Goal: Task Accomplishment & Management: Complete application form

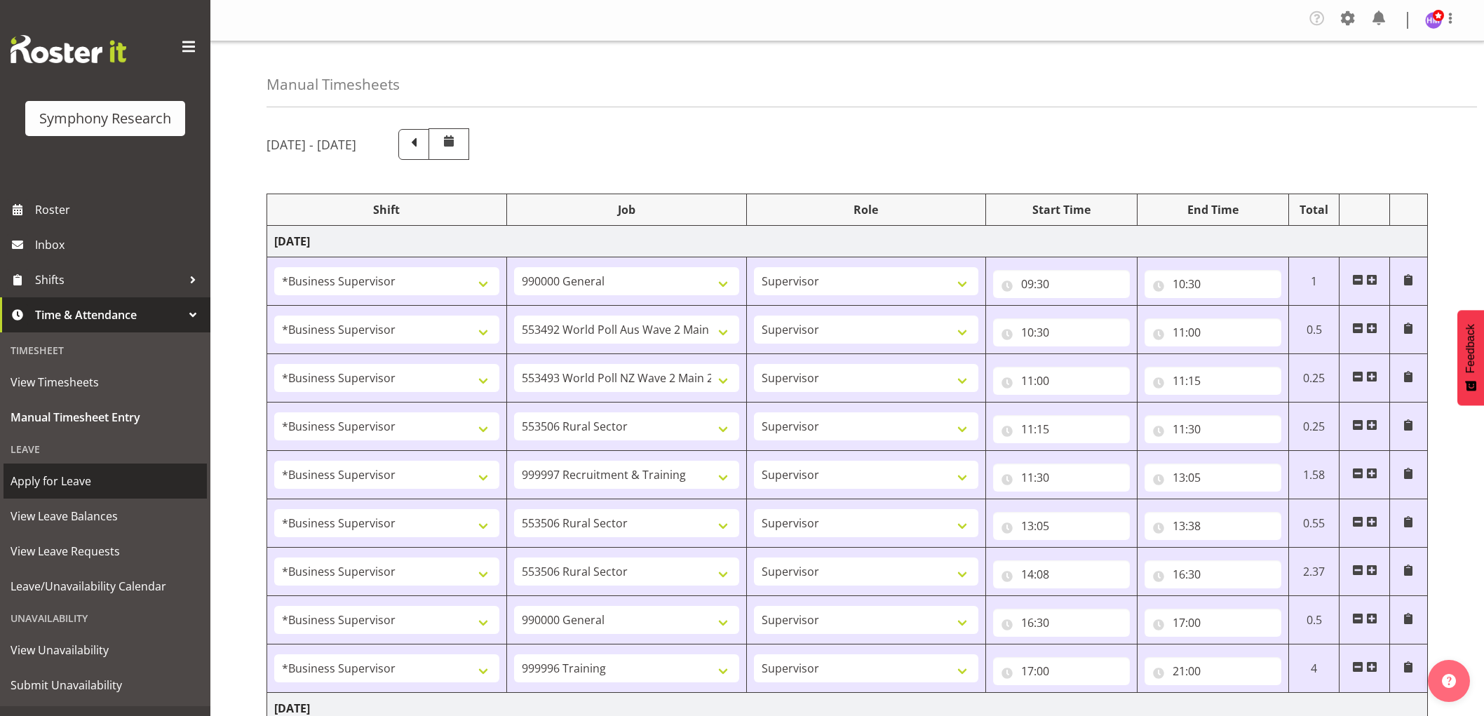
select select "1607"
select select "743"
select select "1607"
select select "10499"
select select "1607"
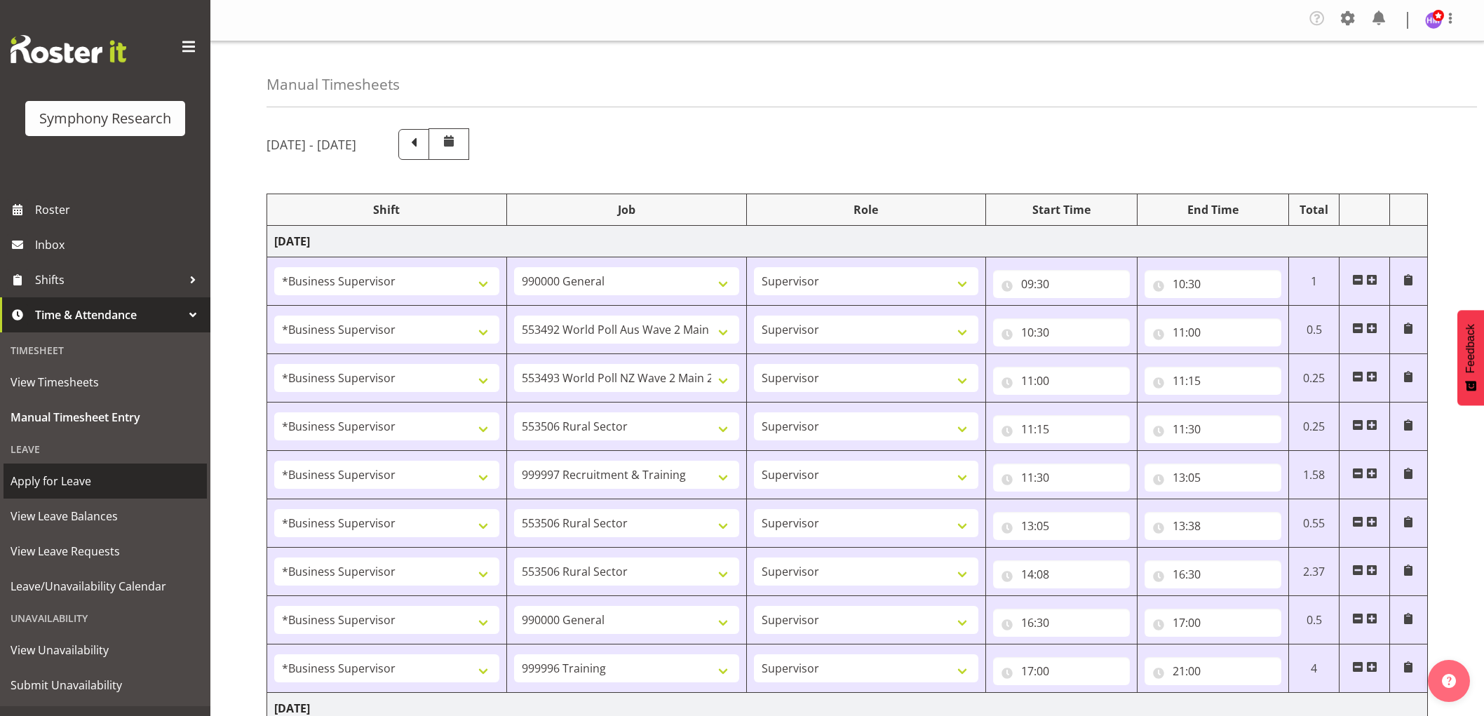
select select "10527"
select select "1607"
select select "10587"
select select "1607"
select select "2379"
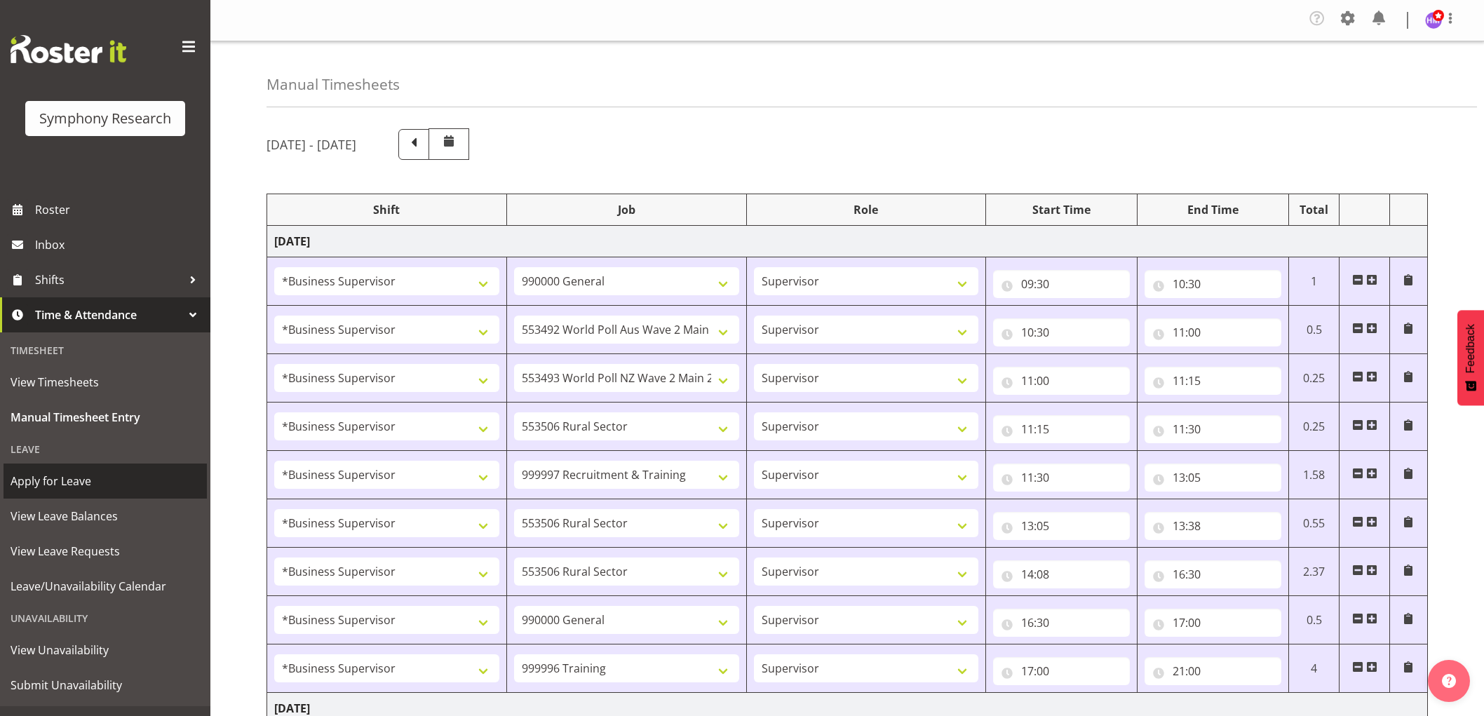
select select "1607"
select select "10587"
select select "1607"
select select "10587"
select select "1607"
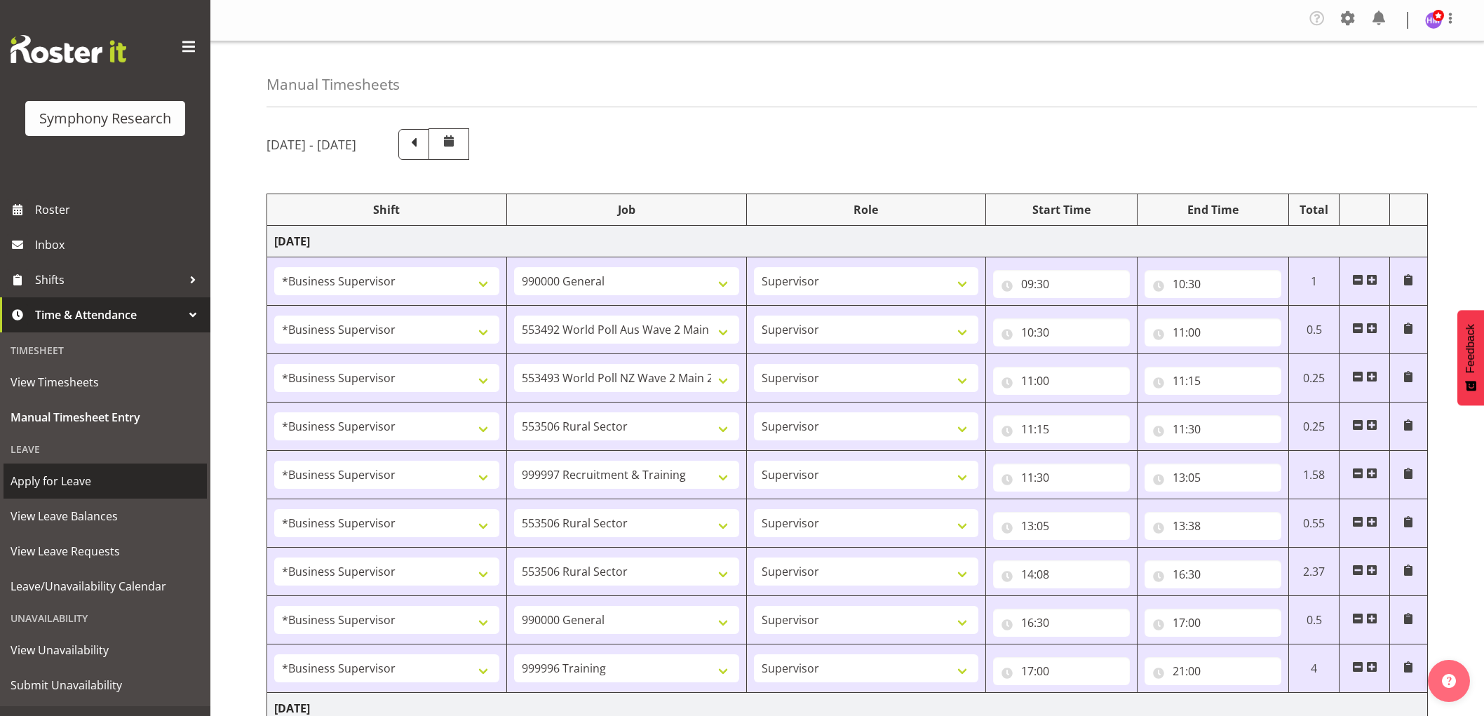
select select "743"
select select "1607"
select select "757"
select select "1607"
select select "2379"
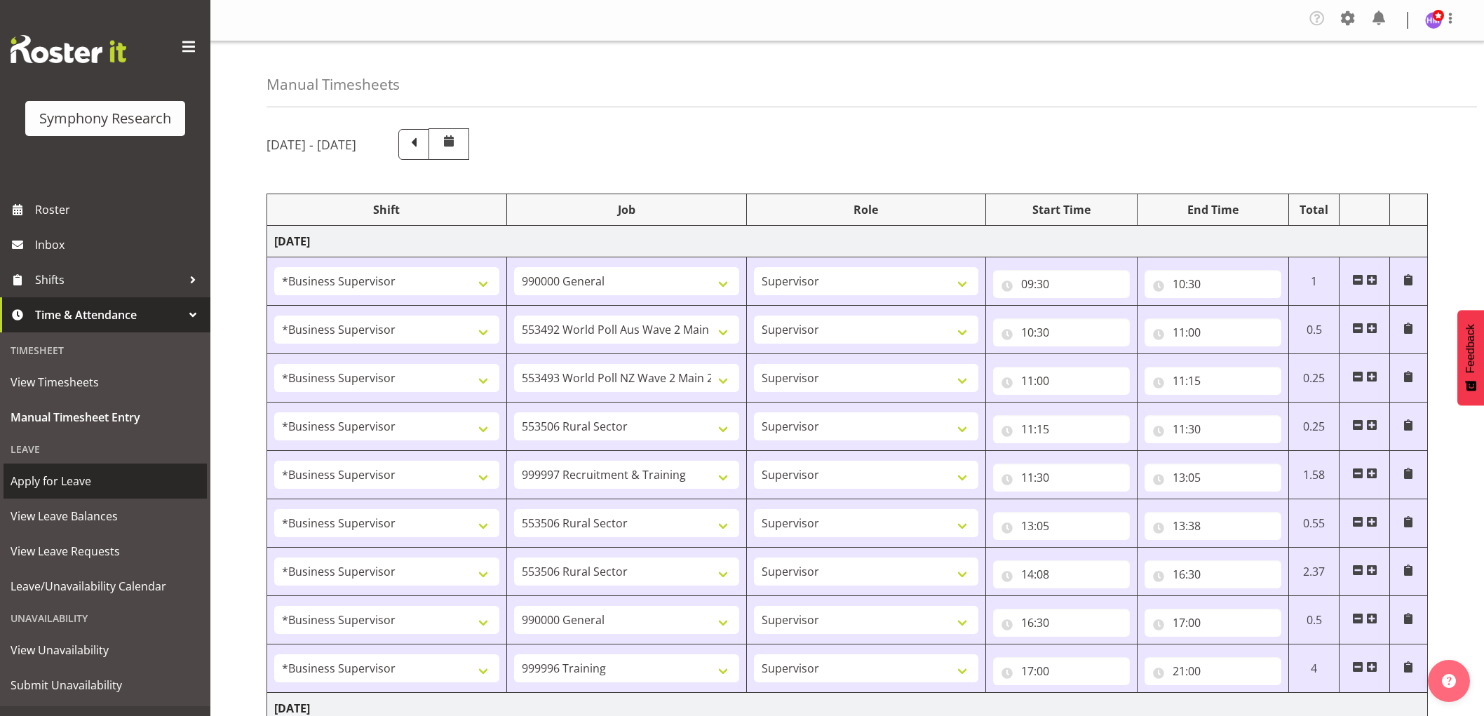
select select "1607"
select select "743"
select select "1607"
select select "10499"
select select "1607"
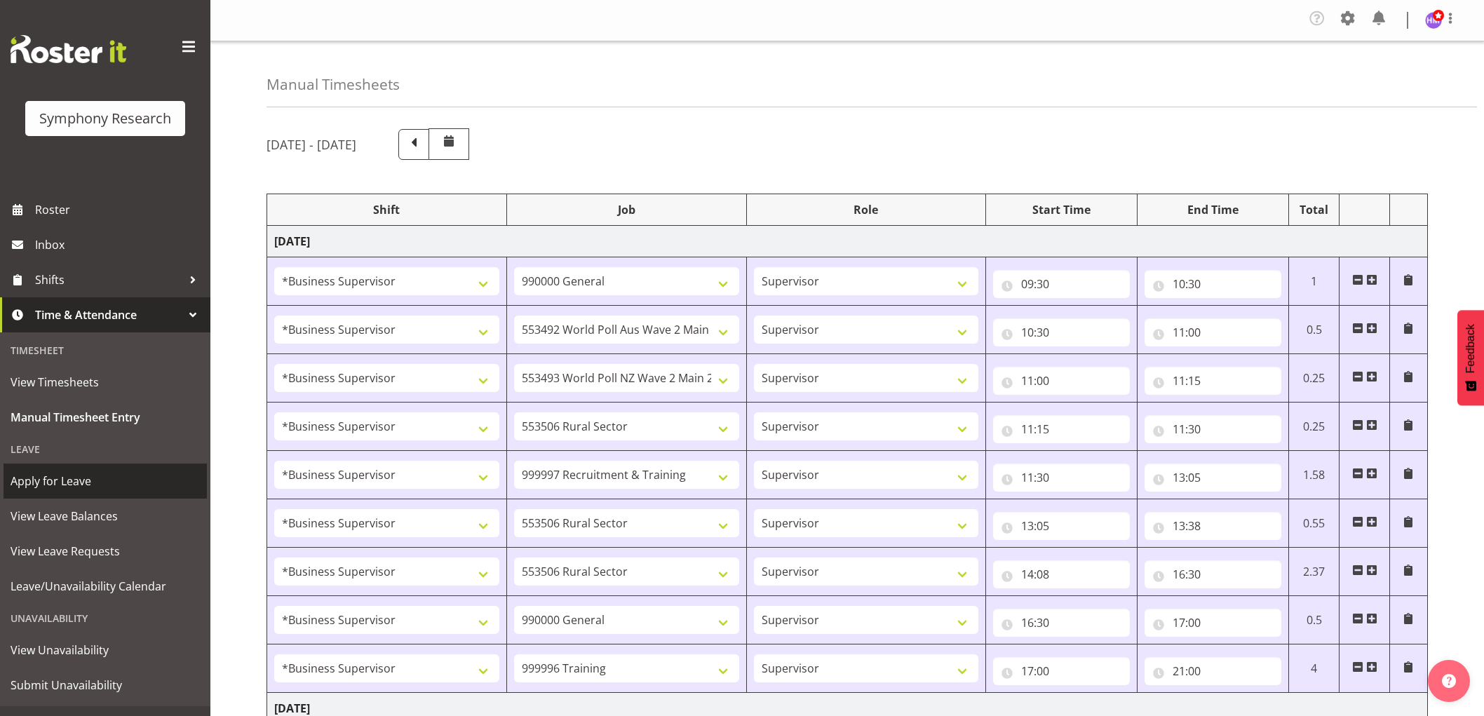
select select "10527"
select select "1607"
select select "10587"
select select "1607"
select select "10633"
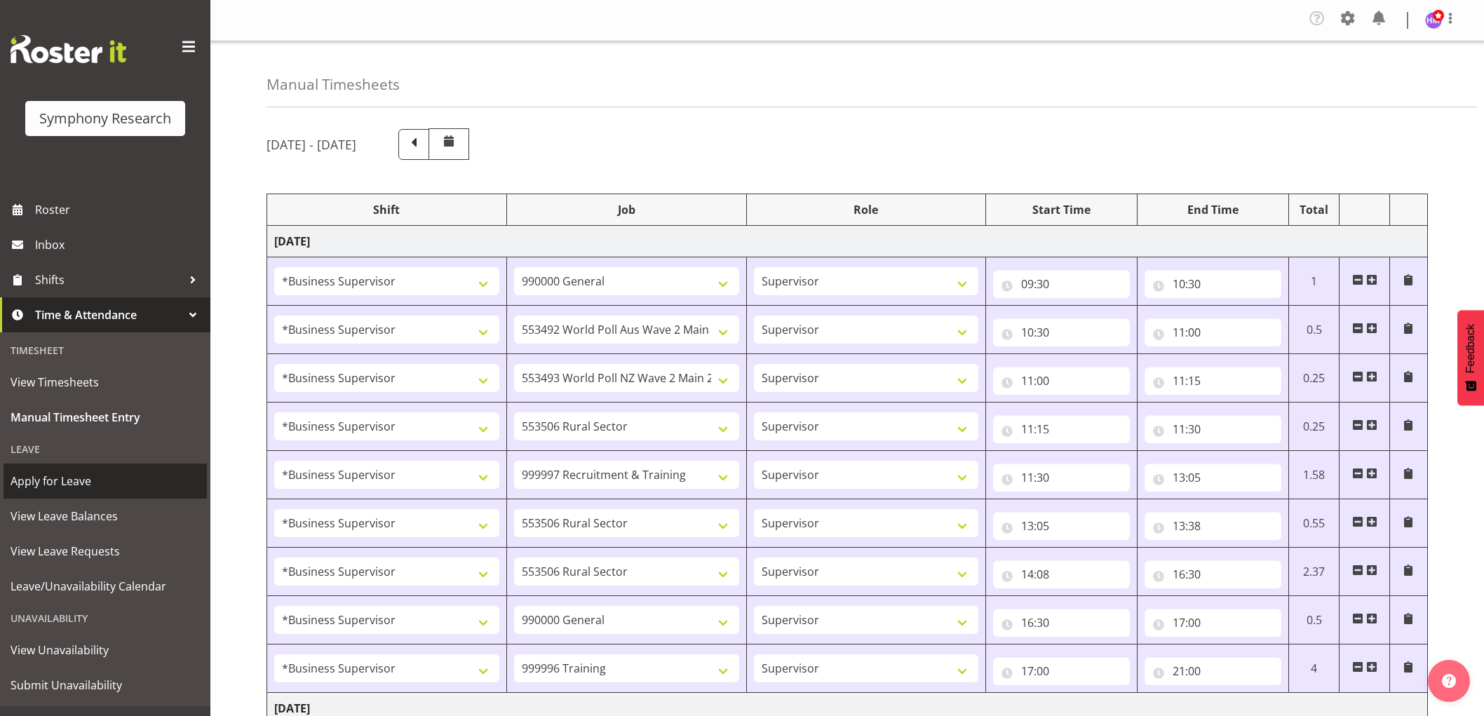
select select "1607"
select select "2379"
select select "1607"
select select "10587"
select select "1607"
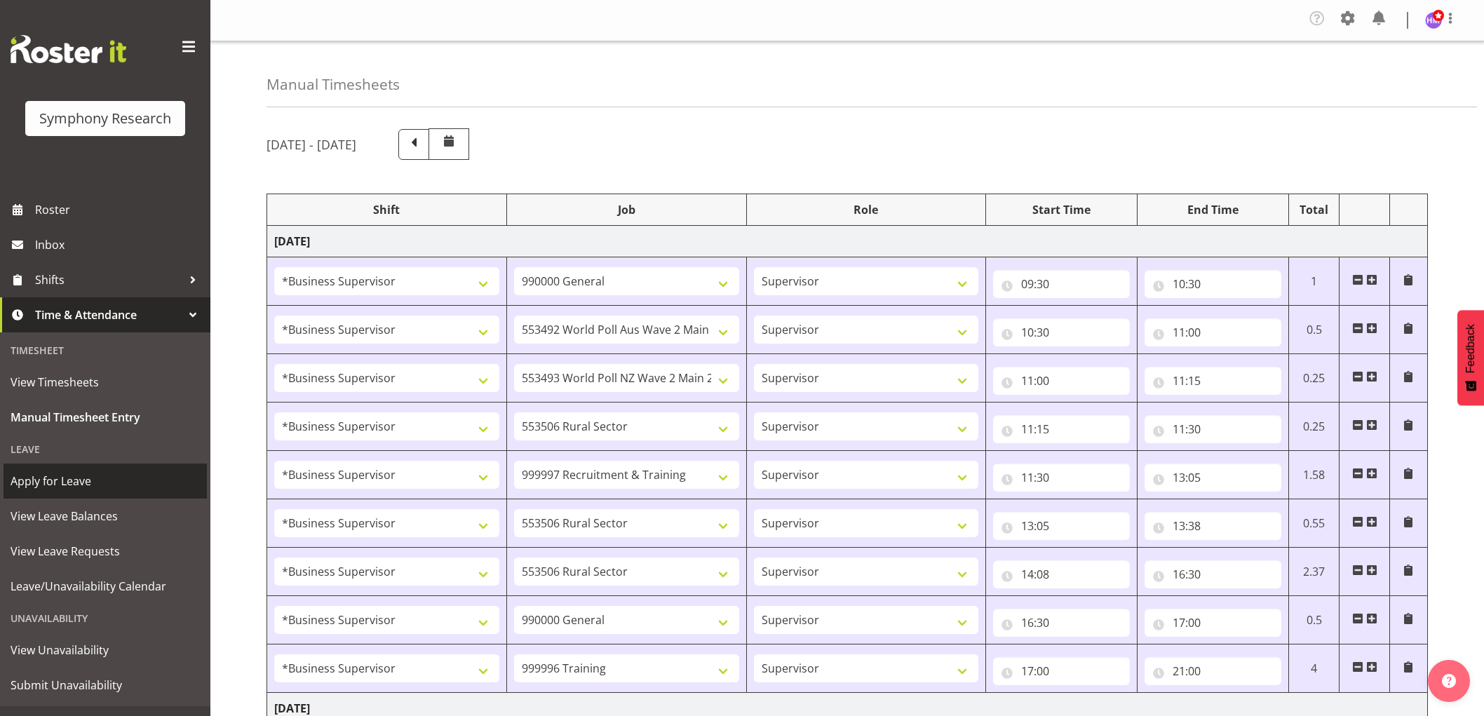
select select "10242"
select select "1607"
select select "757"
select select "1607"
select select "2379"
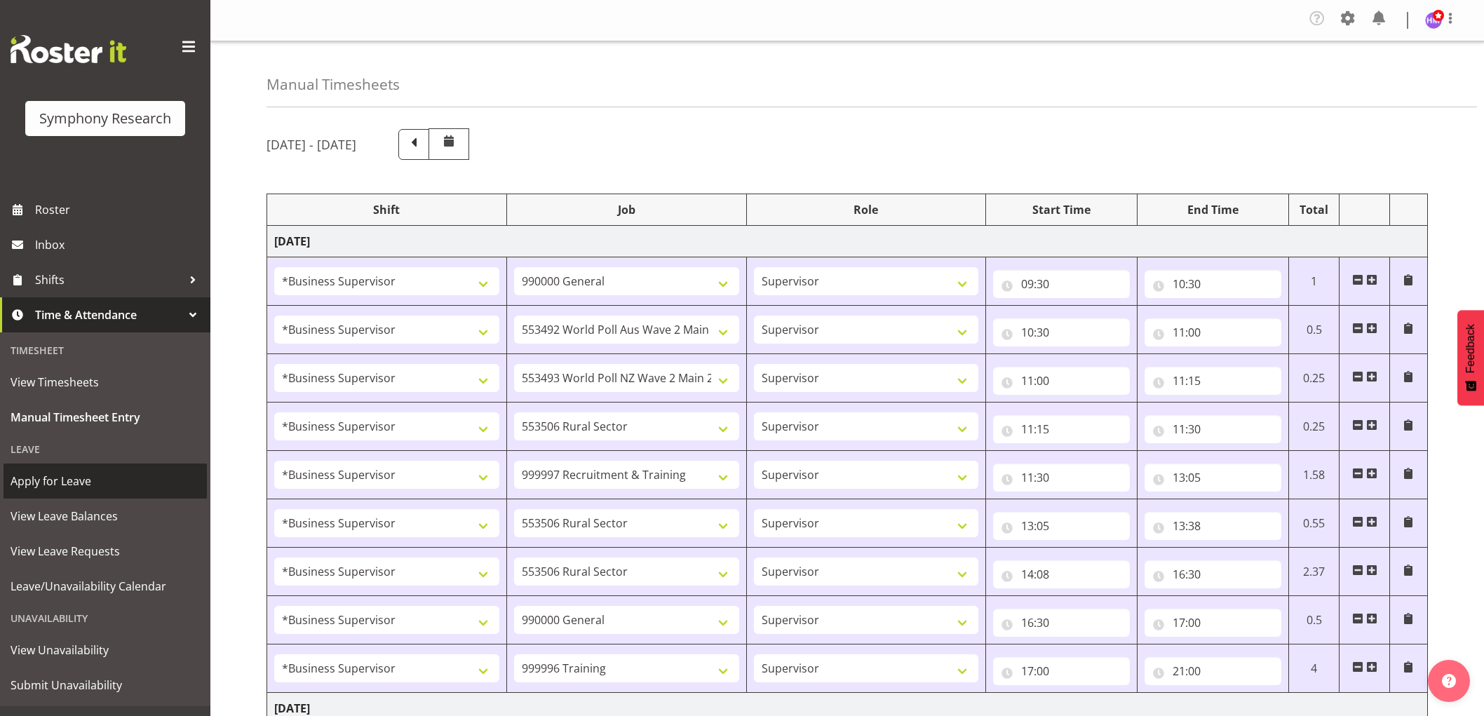
select select "1607"
select select "10587"
select select "1607"
select select "10527"
select select "1607"
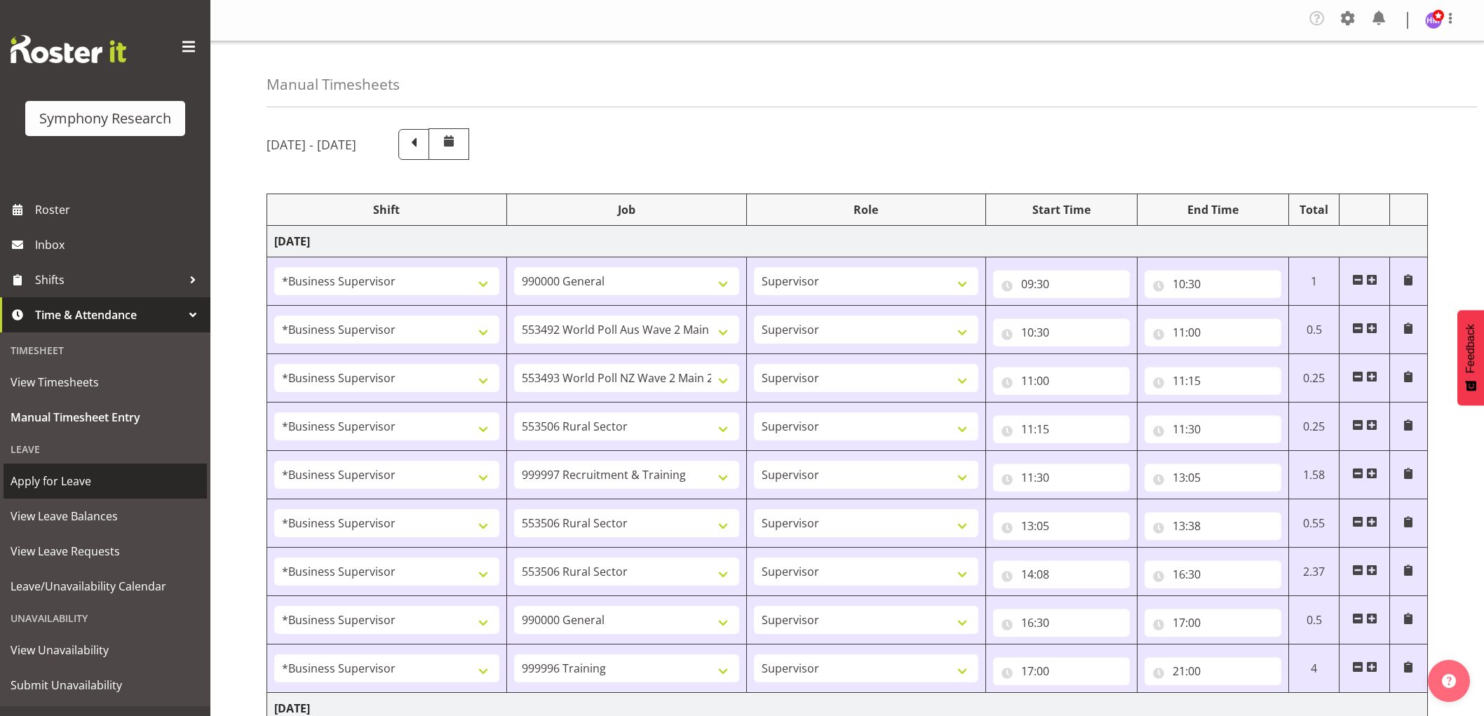
select select "10587"
select select "1607"
select select "743"
select select "1607"
select select "10585"
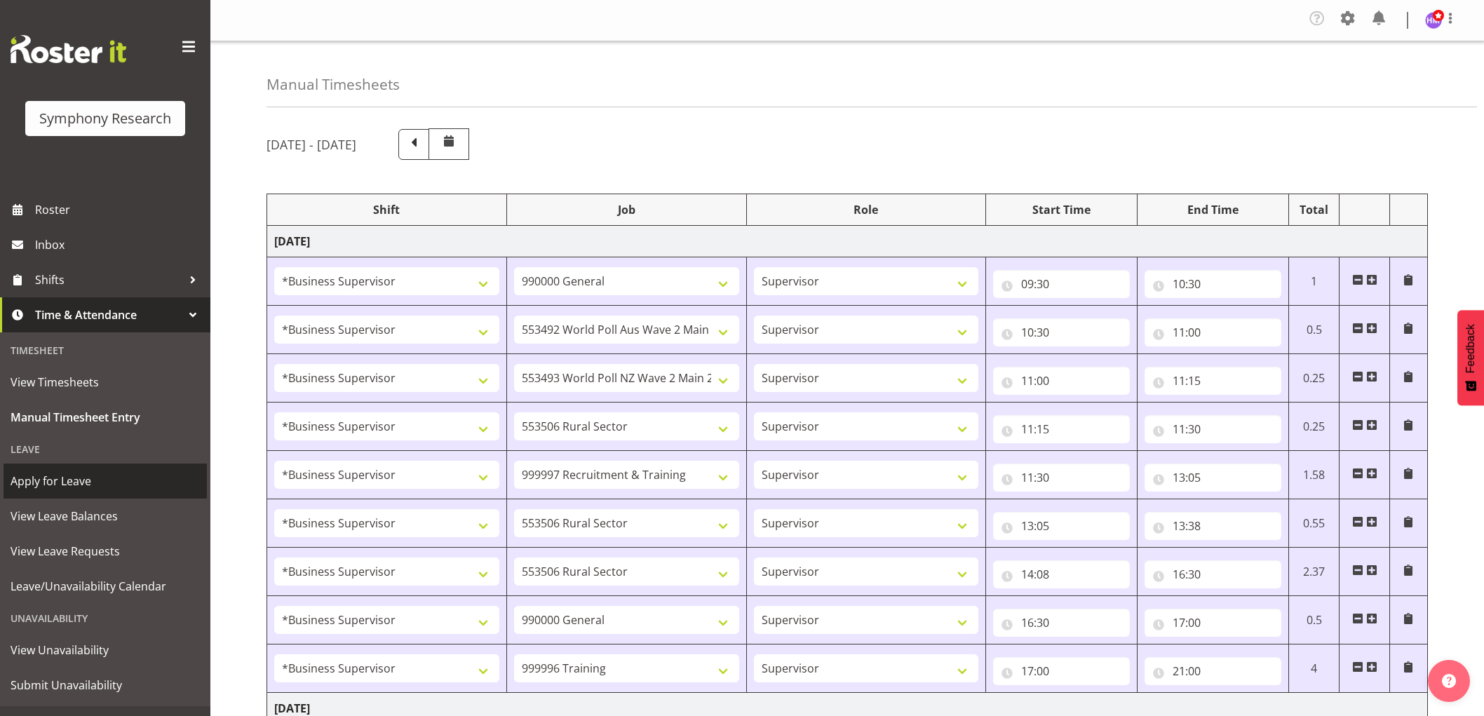
select select "14"
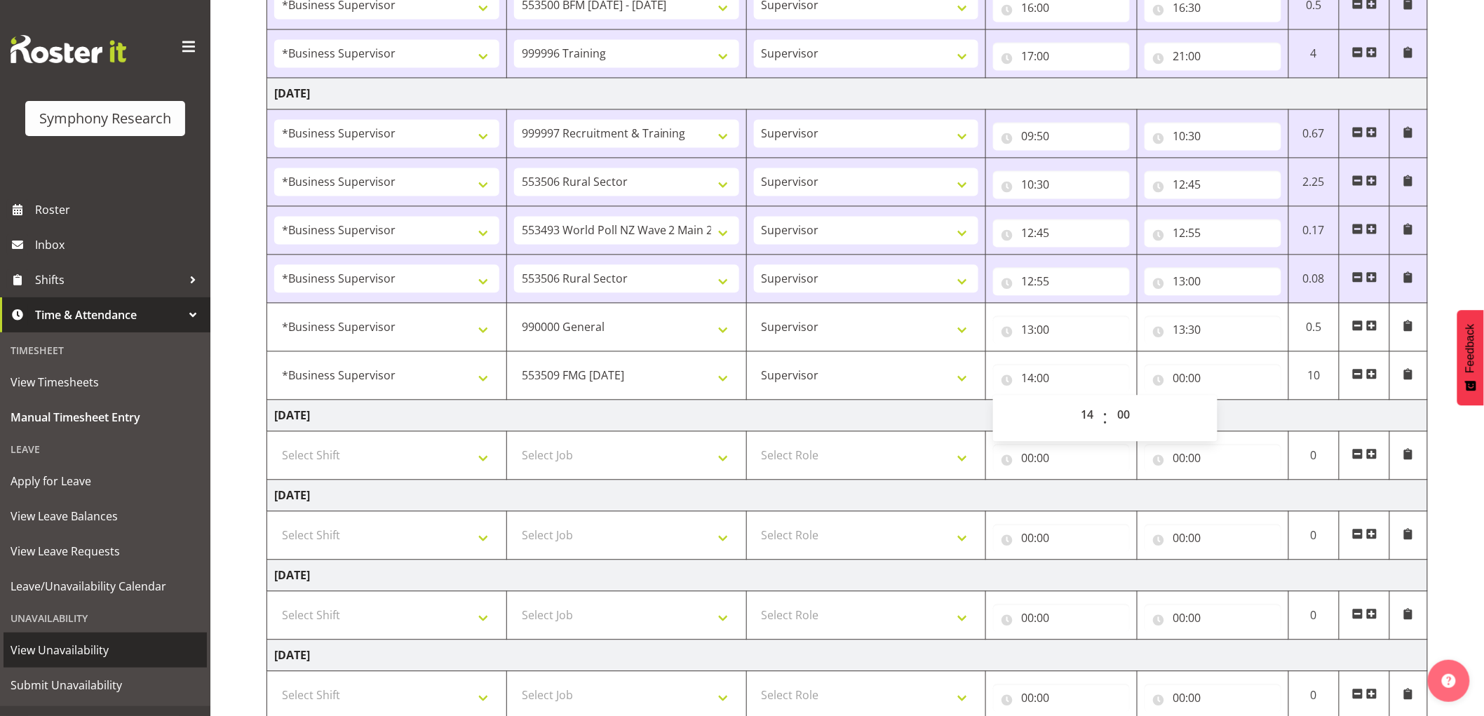
scroll to position [25, 0]
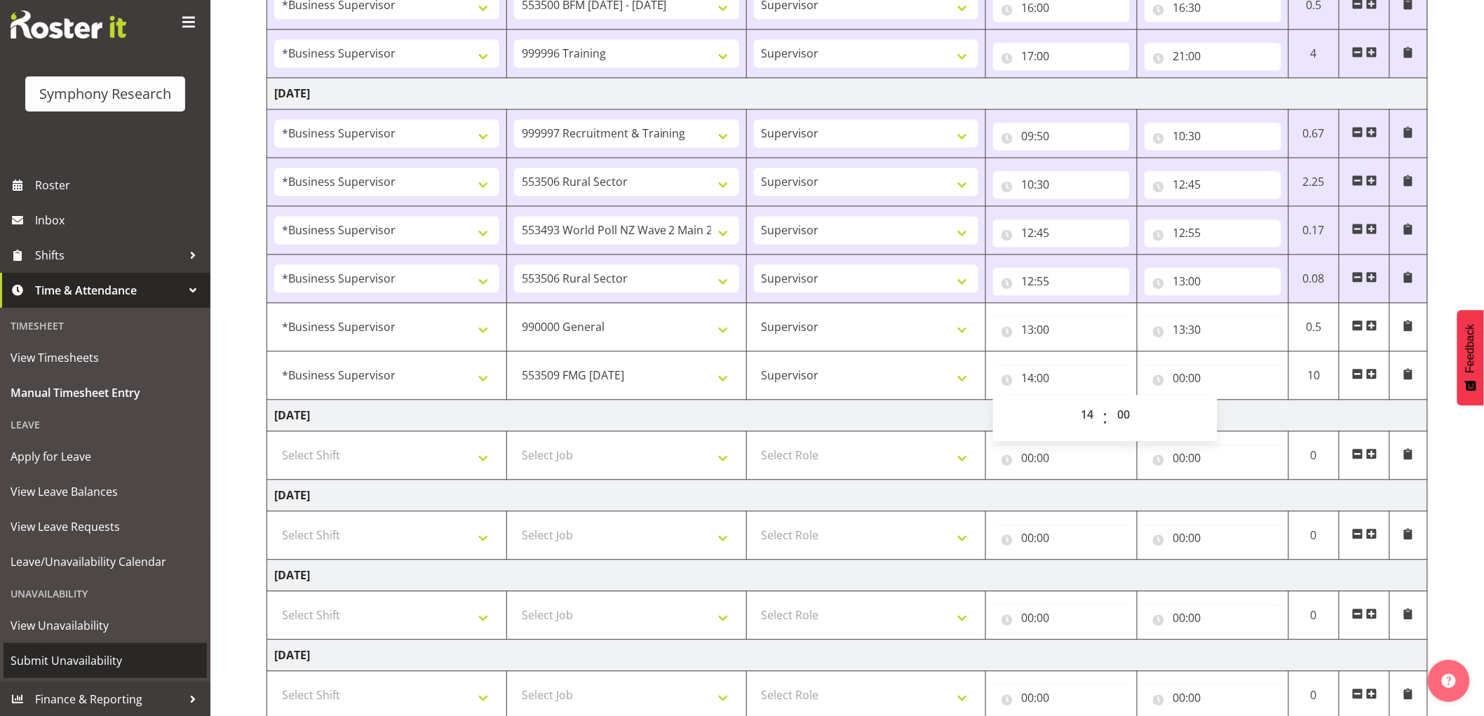
click at [89, 664] on span "Submit Unavailability" at bounding box center [105, 660] width 189 height 21
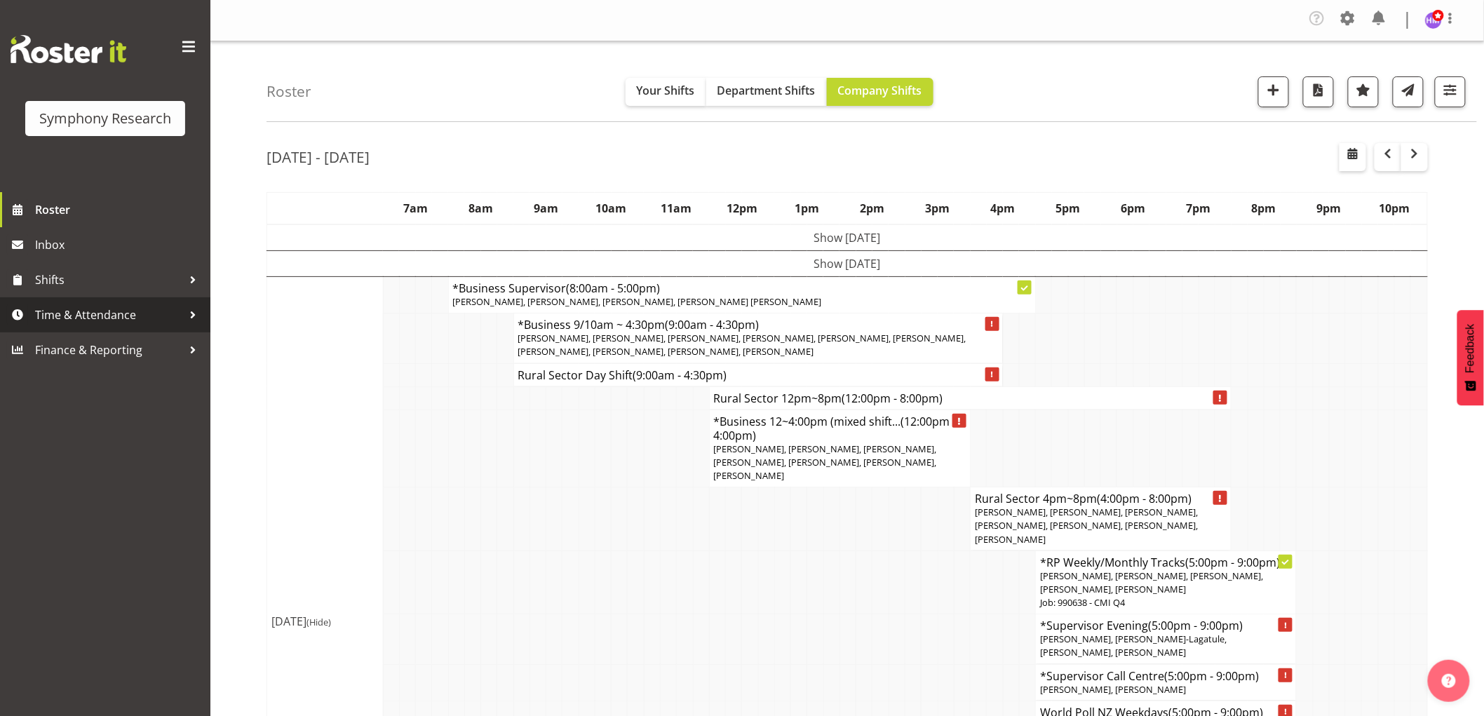
click at [112, 313] on span "Time & Attendance" at bounding box center [108, 314] width 147 height 21
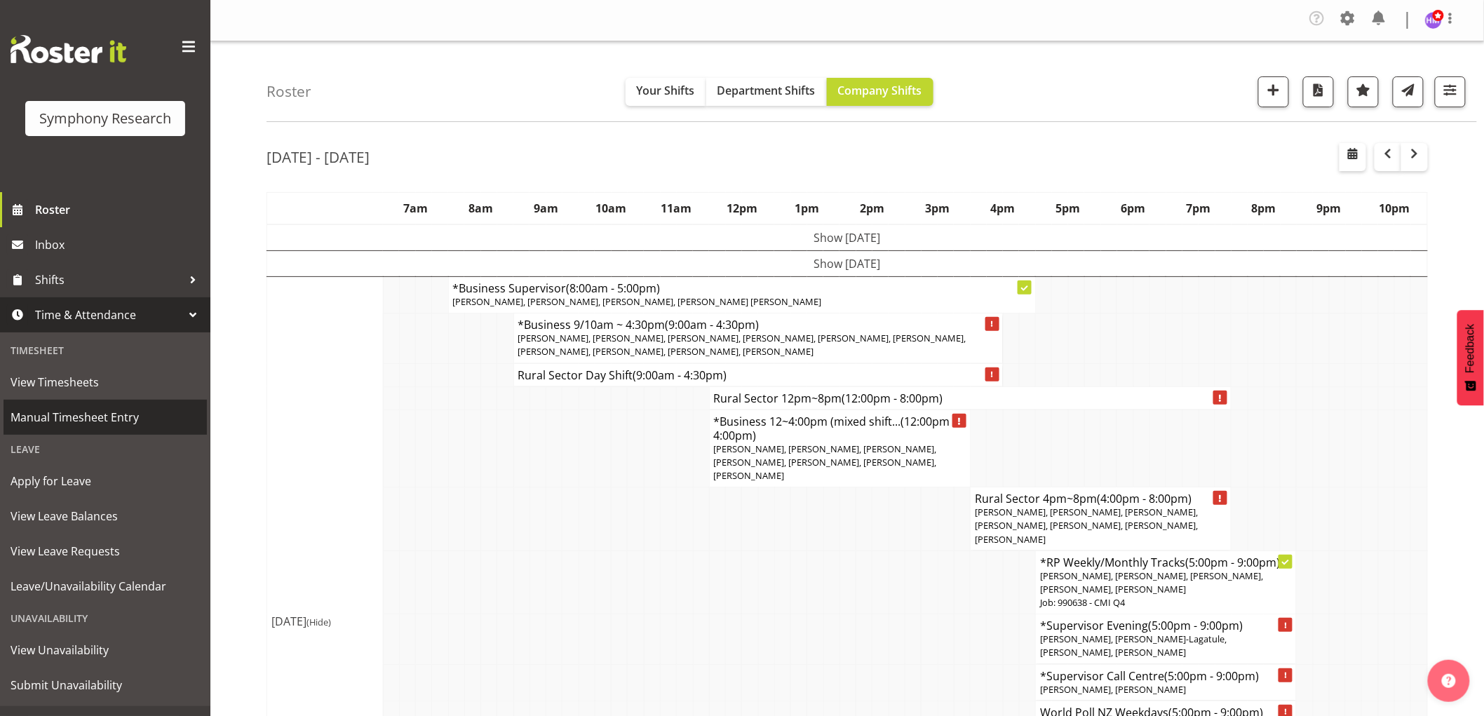
click at [139, 424] on span "Manual Timesheet Entry" at bounding box center [105, 417] width 189 height 21
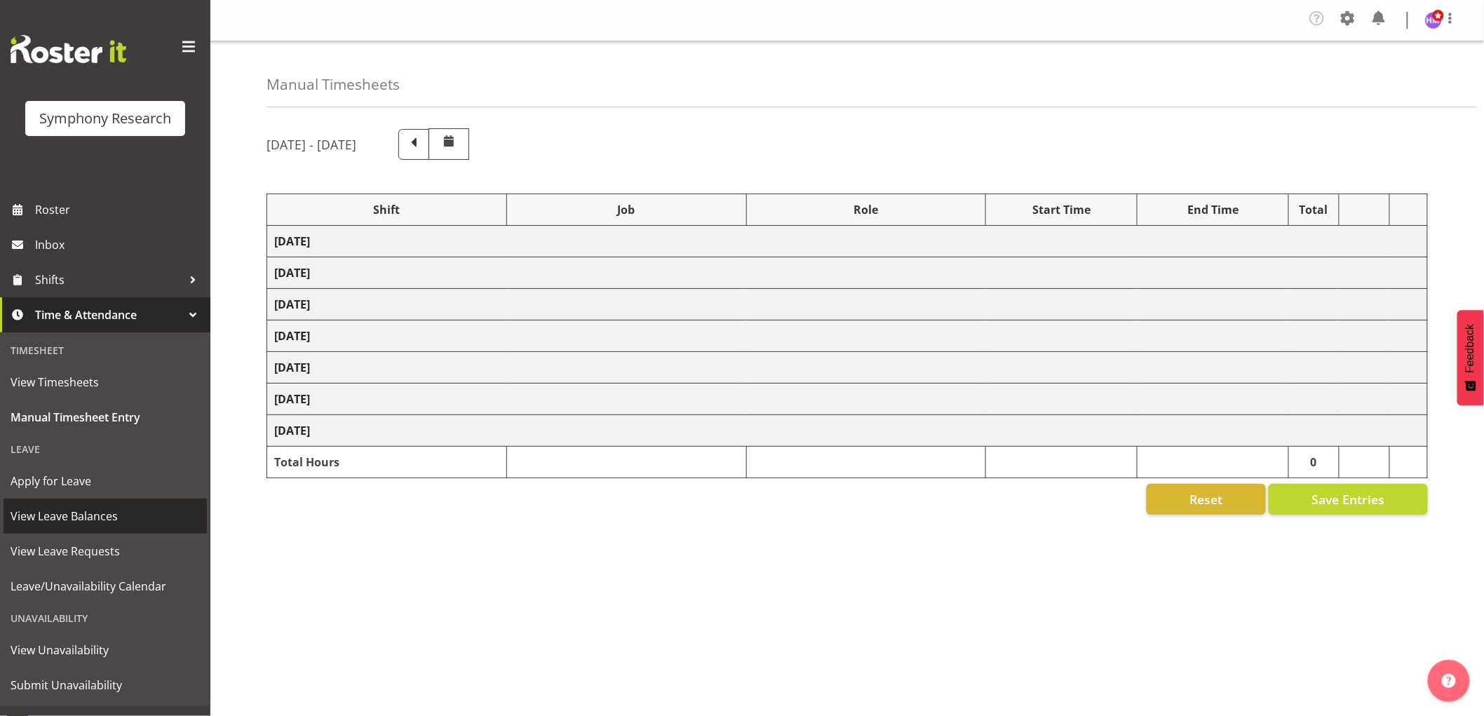
select select "1607"
select select "743"
select select "1607"
select select "10499"
select select "1607"
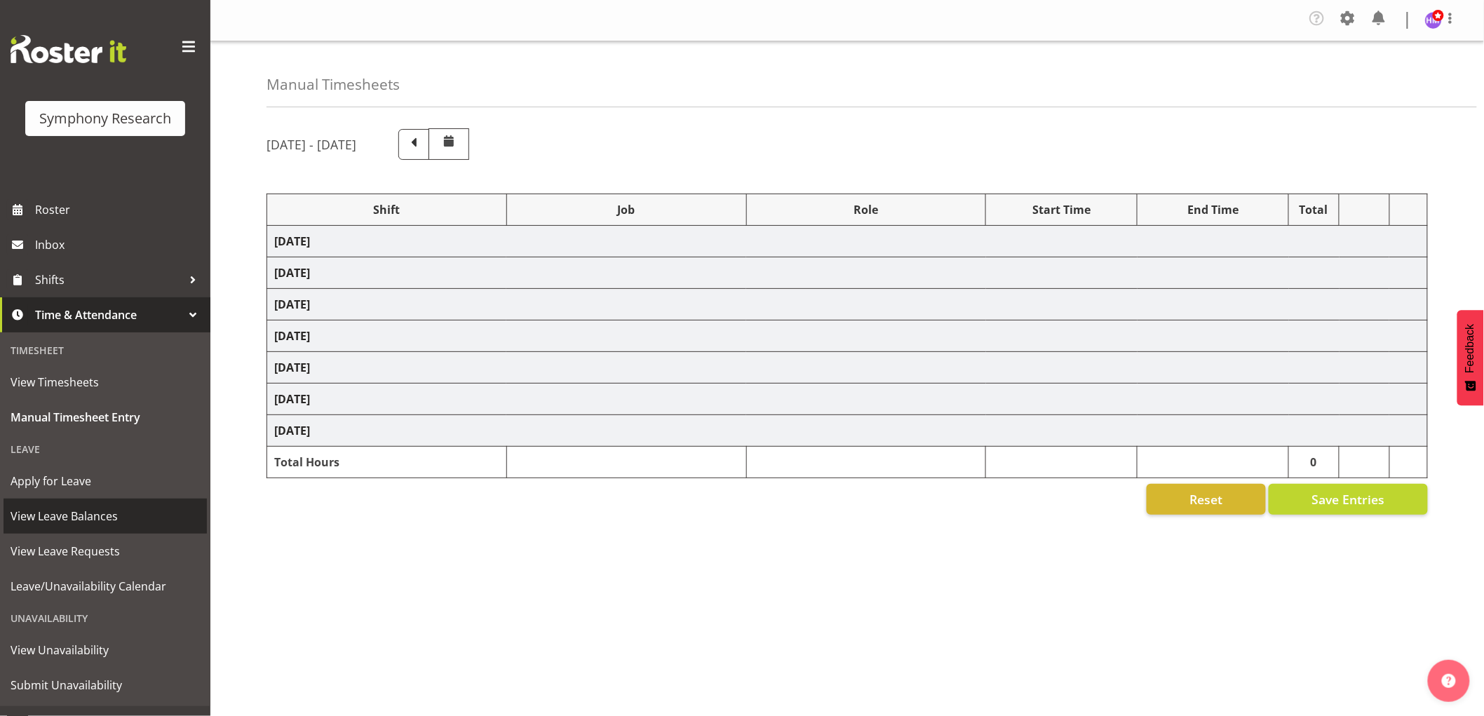
select select "10527"
select select "1607"
select select "10587"
select select "1607"
select select "2379"
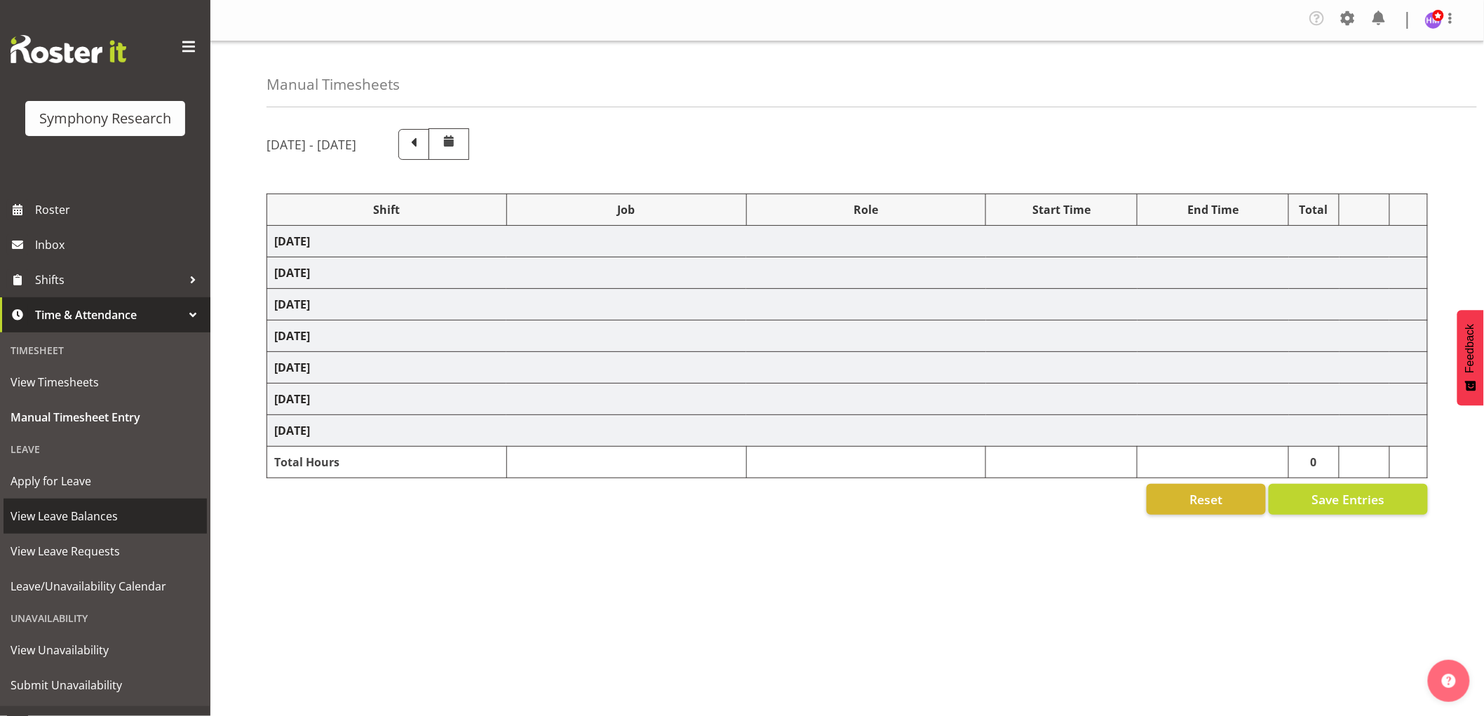
select select "1607"
select select "10587"
select select "1607"
select select "10587"
select select "1607"
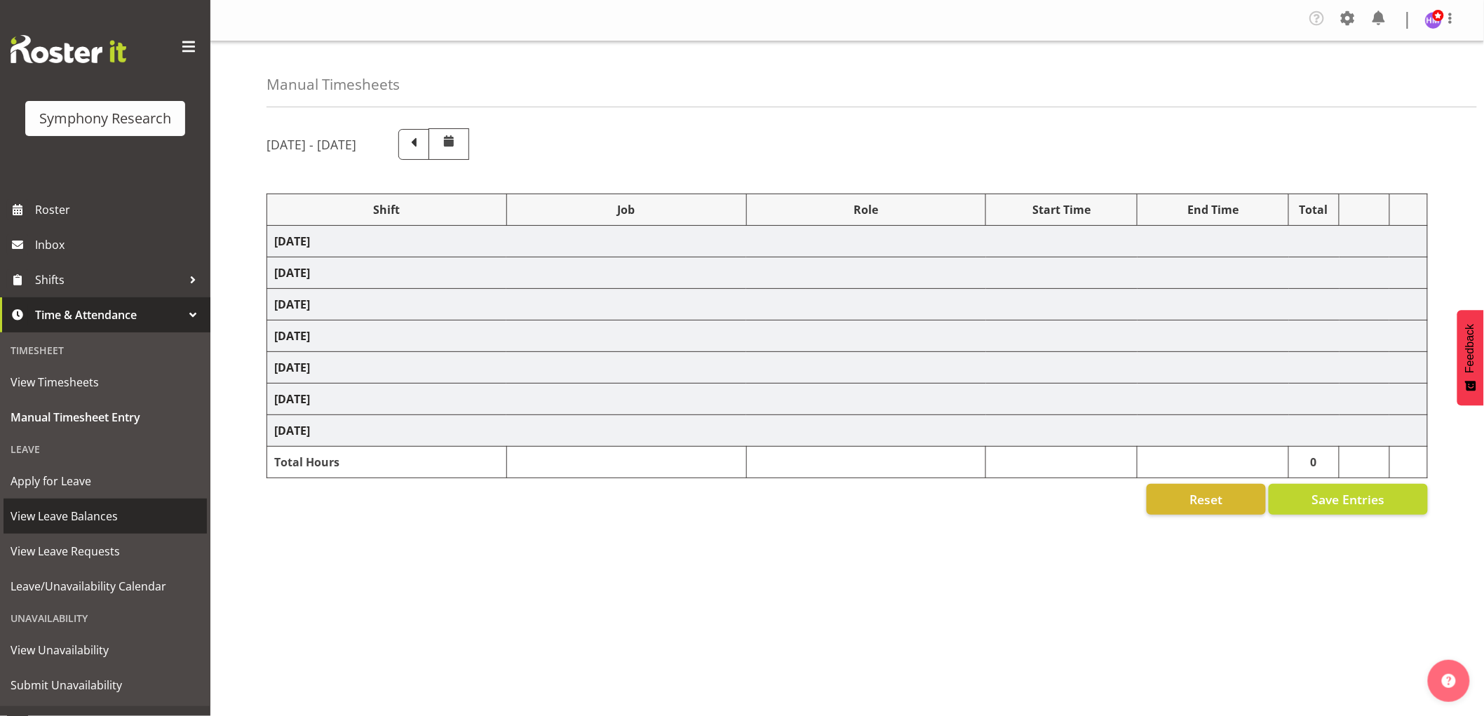
select select "743"
select select "1607"
select select "757"
select select "1607"
select select "2379"
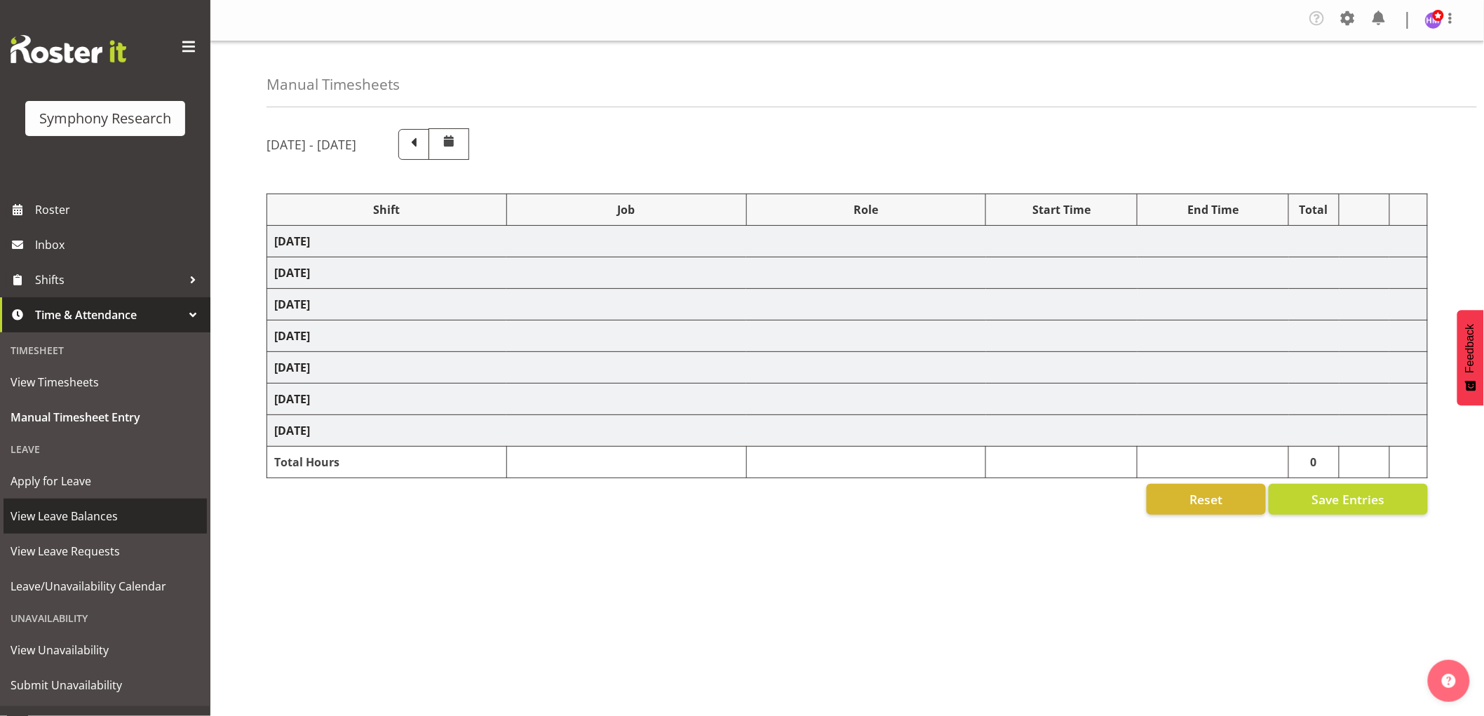
select select "1607"
select select "743"
select select "1607"
select select "10499"
select select "1607"
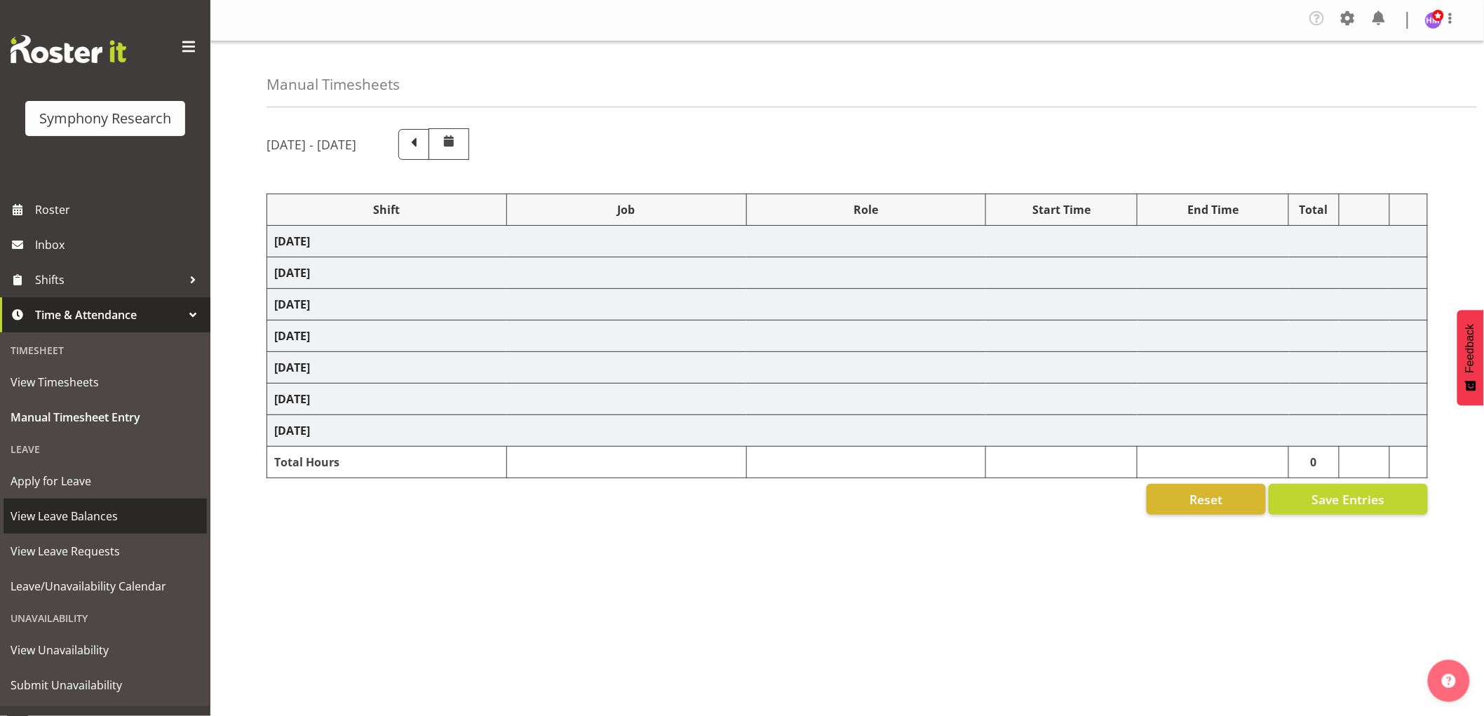
select select "10527"
select select "1607"
select select "10587"
select select "1607"
select select "10633"
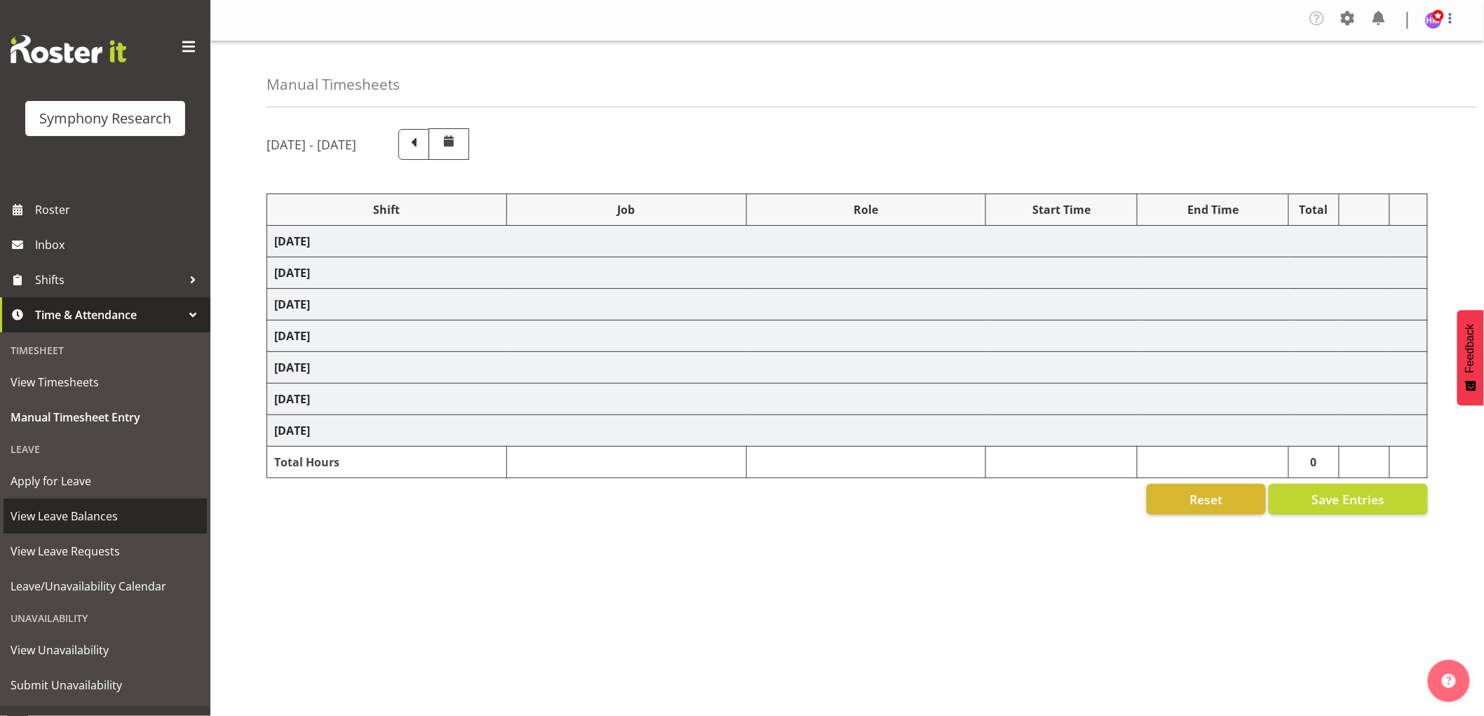
select select "1607"
select select "2379"
select select "1607"
select select "10587"
select select "1607"
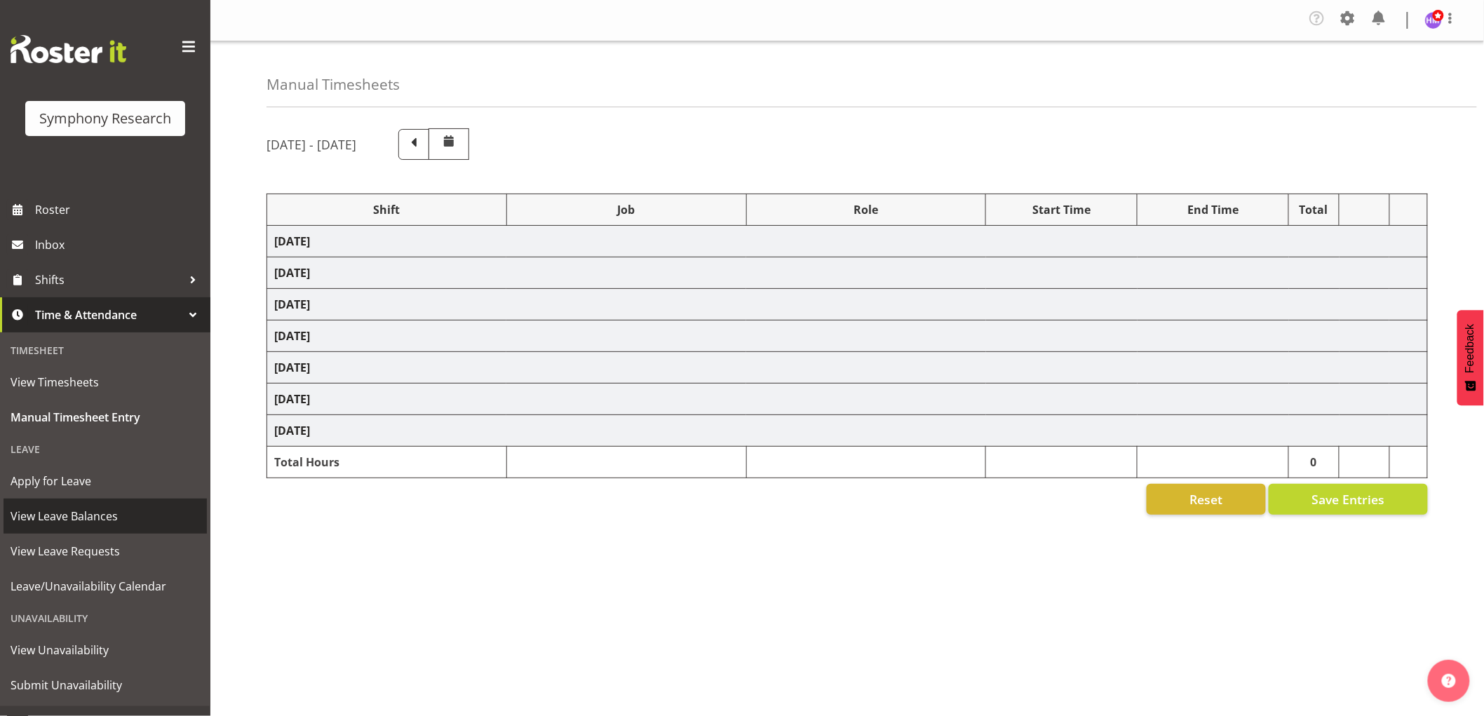
select select "10242"
select select "1607"
select select "757"
select select "1607"
select select "2379"
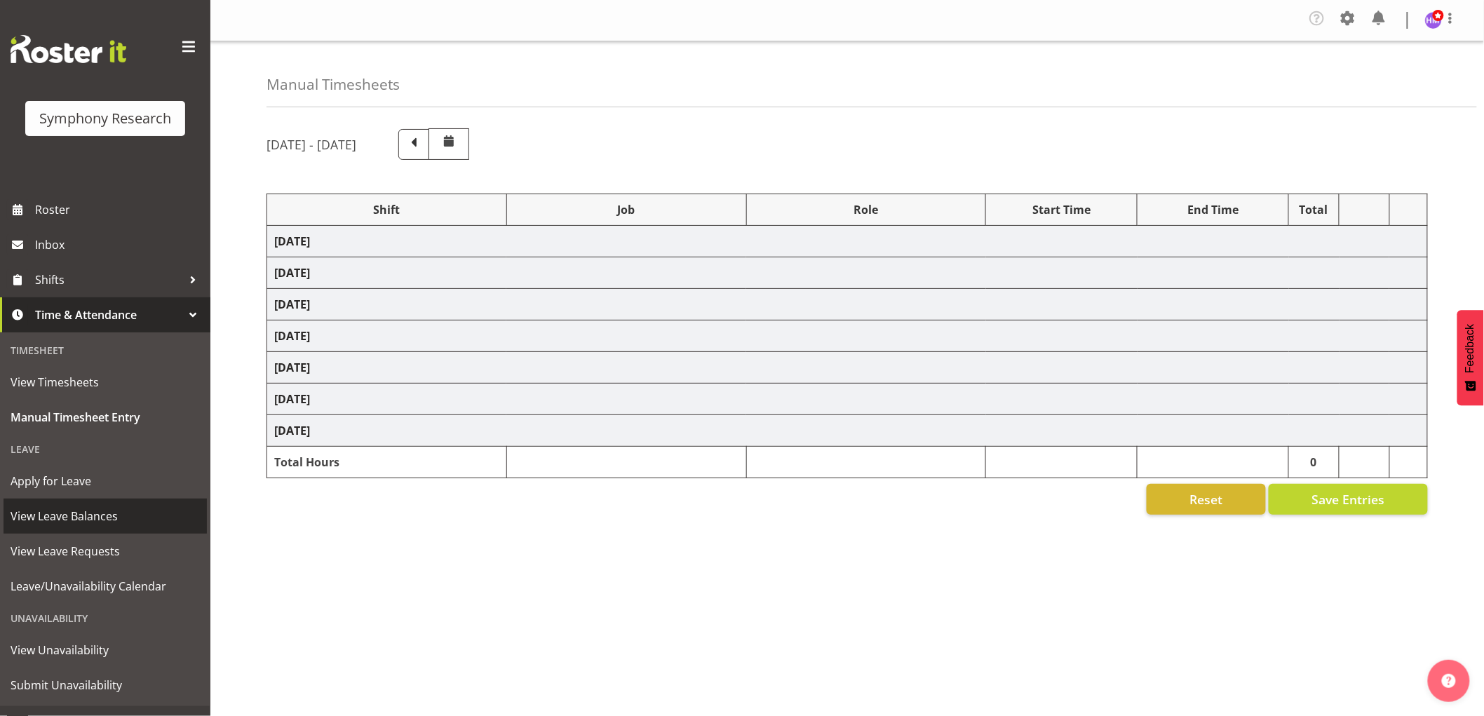
select select "1607"
select select "10587"
select select "1607"
select select "10527"
select select "1607"
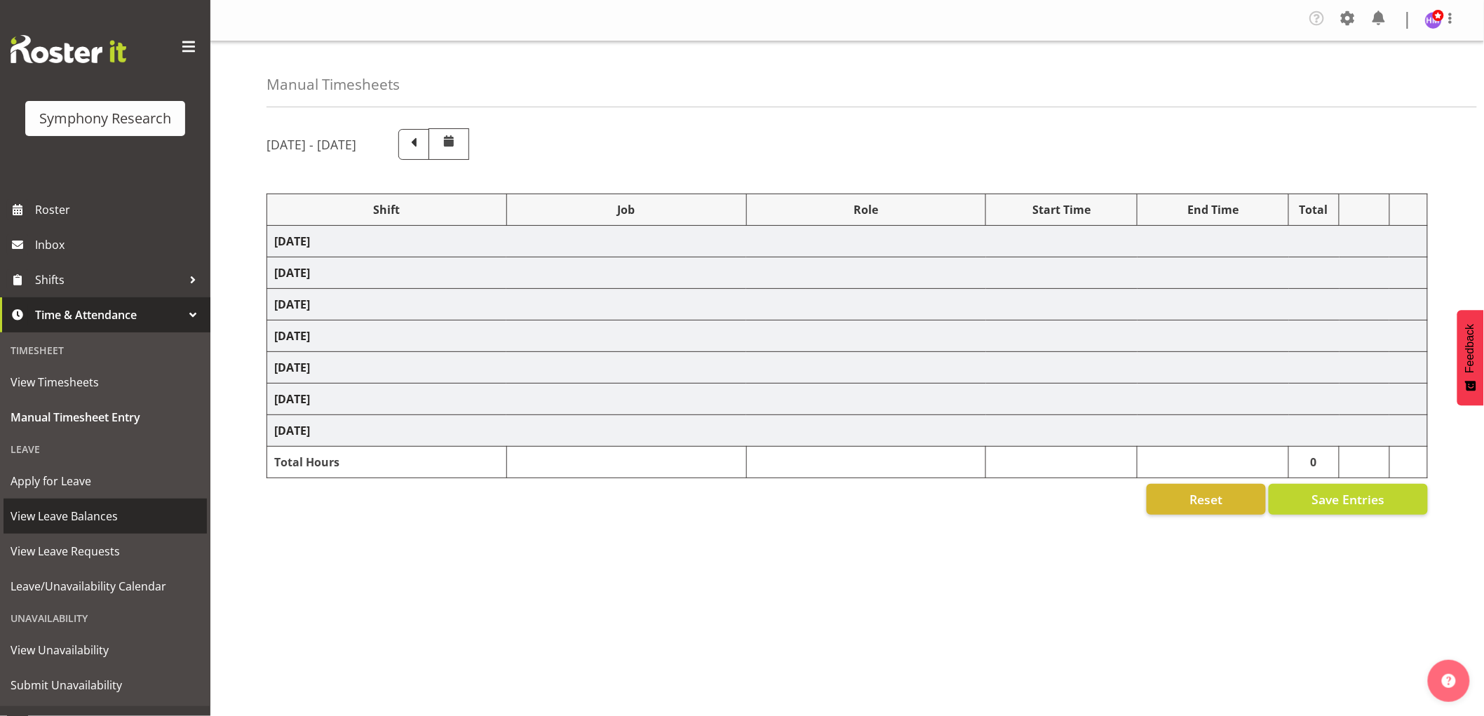
select select "10587"
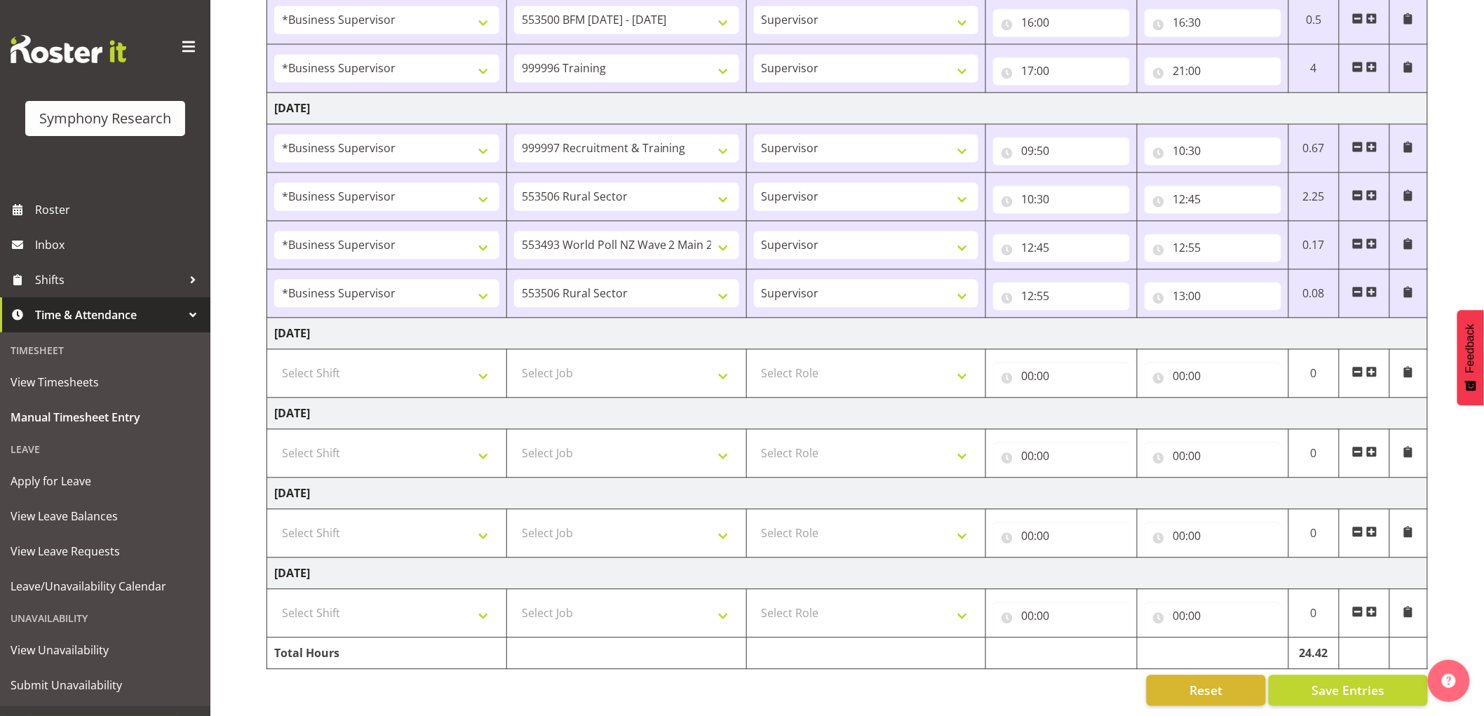
scroll to position [1131, 0]
click at [1373, 286] on span at bounding box center [1371, 291] width 11 height 11
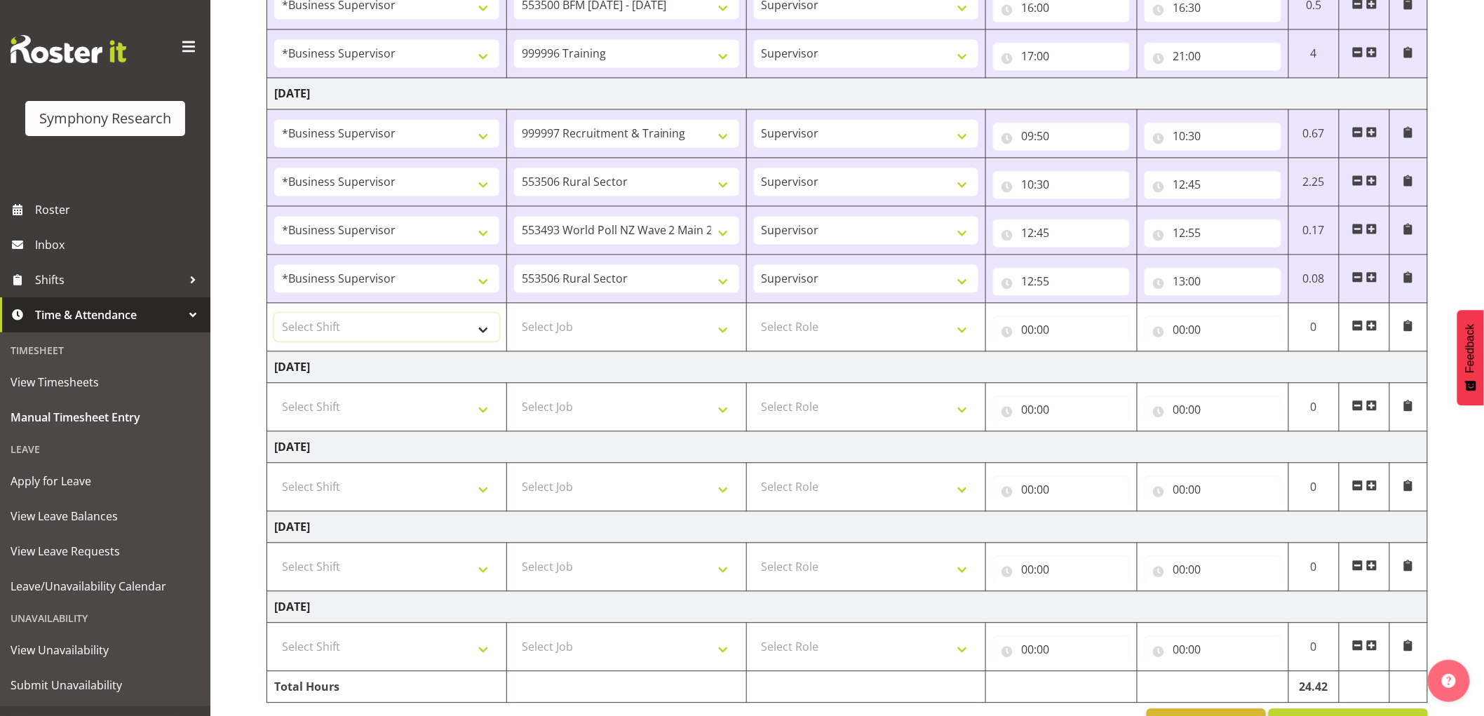
drag, startPoint x: 405, startPoint y: 326, endPoint x: 398, endPoint y: 335, distance: 10.5
click at [405, 326] on select "Select Shift !!Weekend Residential (Roster IT Shift Label) *Business 9/10am ~ 4…" at bounding box center [386, 327] width 225 height 28
select select "1607"
click at [274, 315] on select "Select Shift !!Weekend Residential (Roster IT Shift Label) *Business 9/10am ~ 4…" at bounding box center [386, 327] width 225 height 28
drag, startPoint x: 615, startPoint y: 355, endPoint x: 614, endPoint y: 340, distance: 14.7
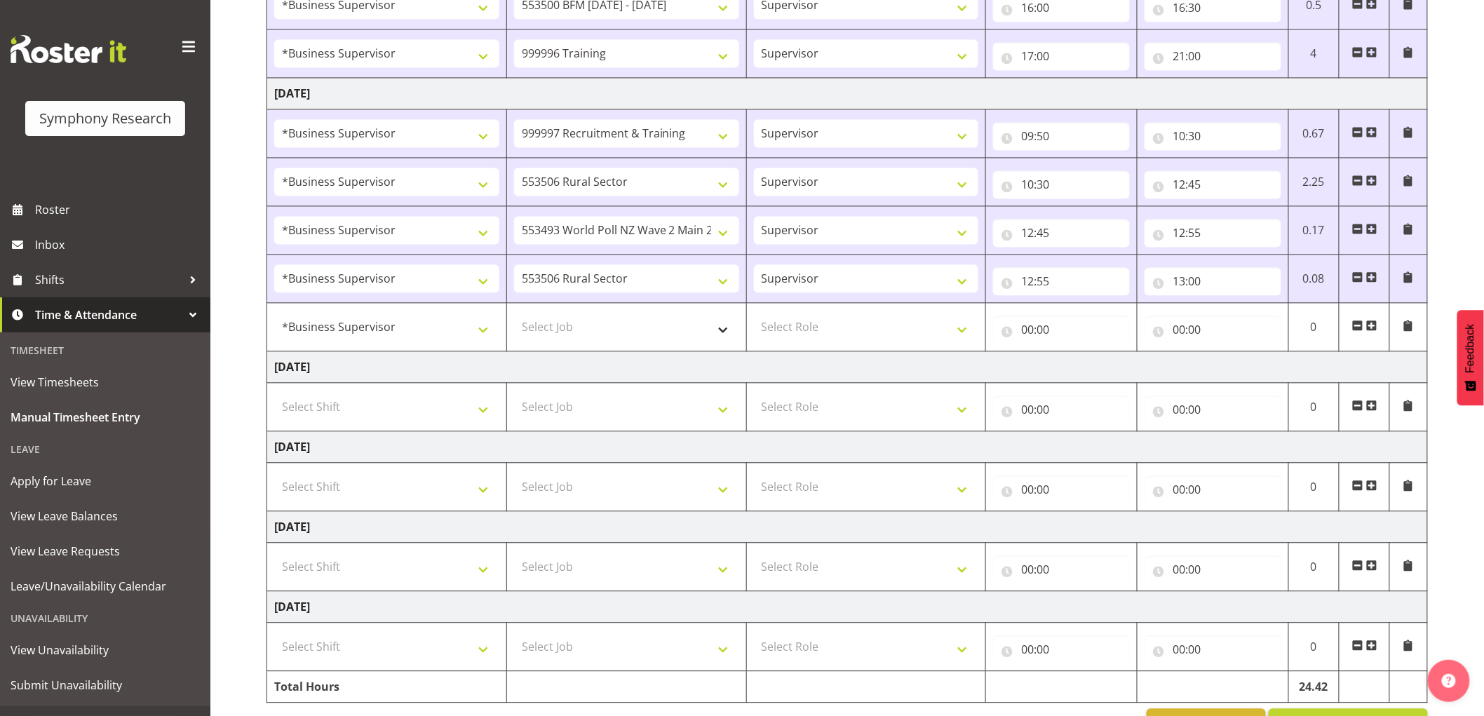
drag, startPoint x: 614, startPoint y: 339, endPoint x: 597, endPoint y: 338, distance: 17.6
click at [613, 339] on select "Select Job 550060 IF Admin 553492 World Poll Aus Wave 2 Main 2025 553493 World …" at bounding box center [626, 327] width 225 height 28
select select "743"
click at [514, 315] on select "Select Job 550060 IF Admin 553492 World Poll Aus Wave 2 Main 2025 553493 World …" at bounding box center [626, 327] width 225 height 28
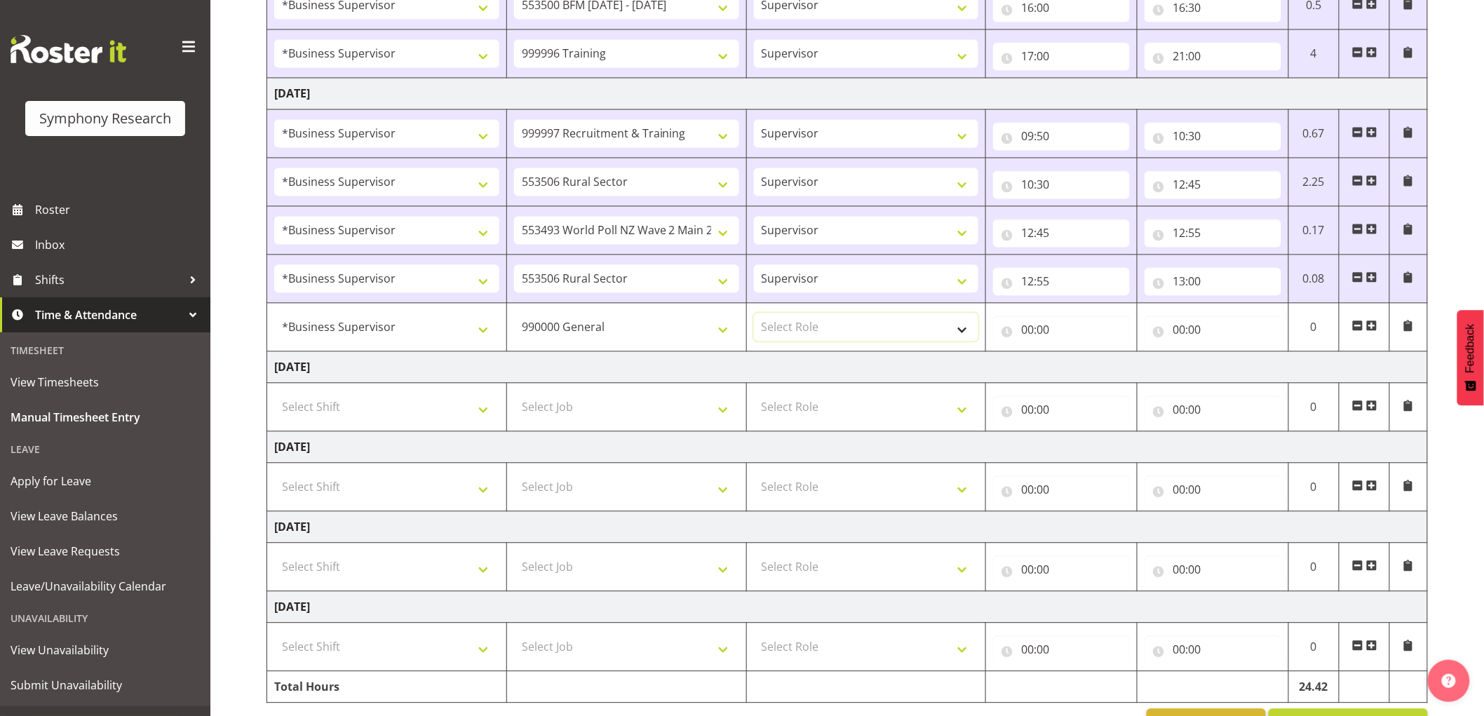
click at [837, 334] on select "Select Role Supervisor Interviewing Briefing" at bounding box center [866, 327] width 225 height 28
select select "45"
click at [754, 315] on select "Select Role Supervisor Interviewing Briefing" at bounding box center [866, 327] width 225 height 28
click at [1026, 328] on input "00:00" at bounding box center [1061, 330] width 137 height 28
click at [1098, 361] on select "00 01 02 03 04 05 06 07 08 09 10 11 12 13 14 15 16 17 18 19 20 21 22 23" at bounding box center [1089, 366] width 32 height 28
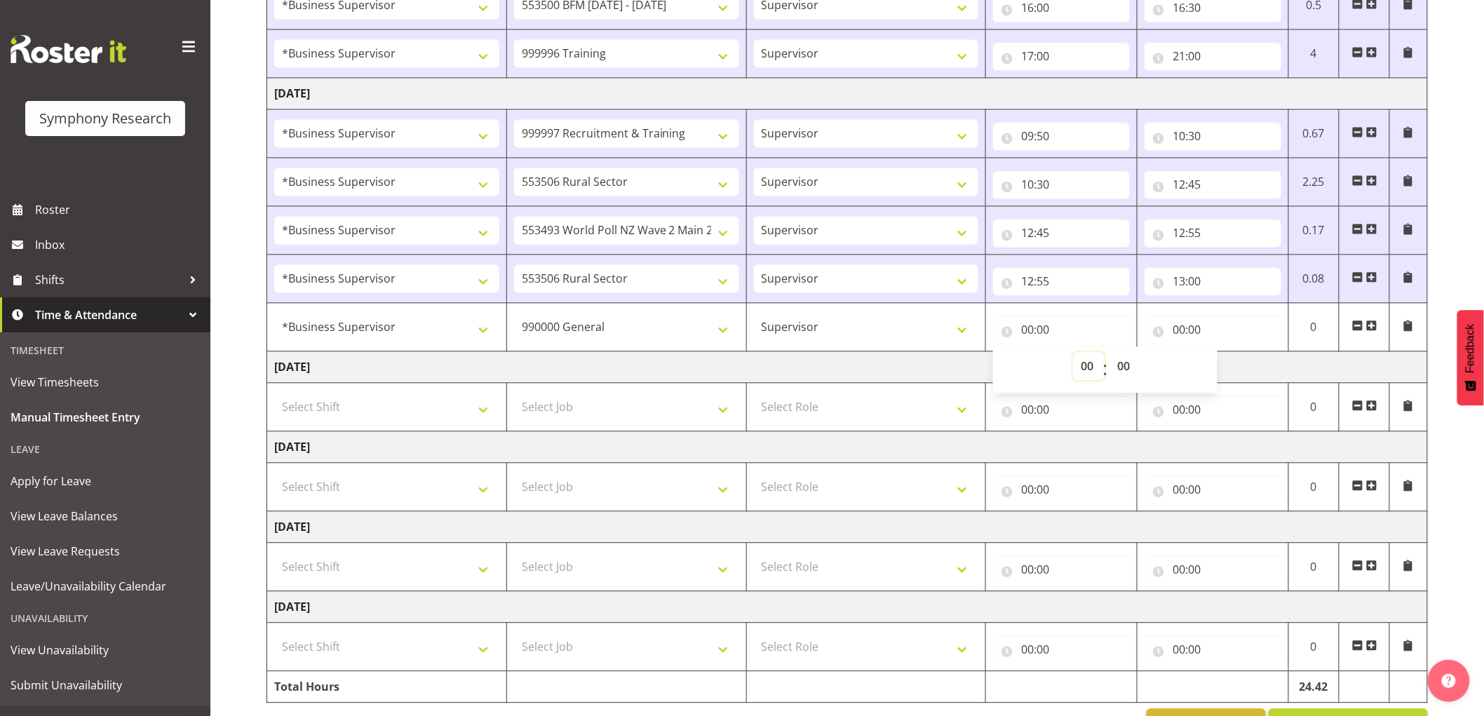
select select "13"
click at [1073, 354] on select "00 01 02 03 04 05 06 07 08 09 10 11 12 13 14 15 16 17 18 19 20 21 22 23" at bounding box center [1089, 366] width 32 height 28
type input "13:00"
drag, startPoint x: 1191, startPoint y: 332, endPoint x: 1215, endPoint y: 360, distance: 36.8
click at [1193, 332] on input "00:00" at bounding box center [1213, 330] width 137 height 28
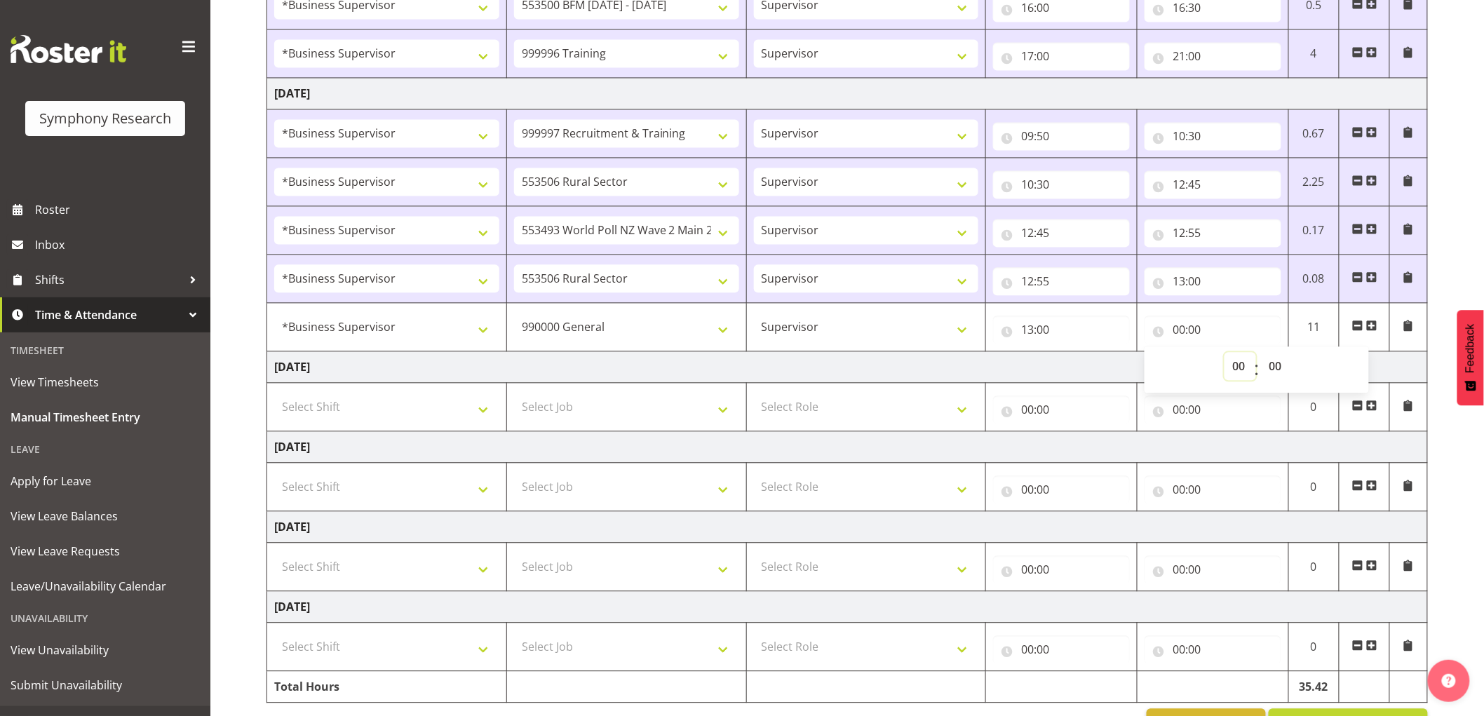
drag, startPoint x: 1237, startPoint y: 375, endPoint x: 1245, endPoint y: 374, distance: 7.8
click at [1240, 374] on select "00 01 02 03 04 05 06 07 08 09 10 11 12 13 14 15 16 17 18 19 20 21 22 23" at bounding box center [1241, 366] width 32 height 28
select select "13"
click at [1225, 354] on select "00 01 02 03 04 05 06 07 08 09 10 11 12 13 14 15 16 17 18 19 20 21 22 23" at bounding box center [1241, 366] width 32 height 28
type input "13:00"
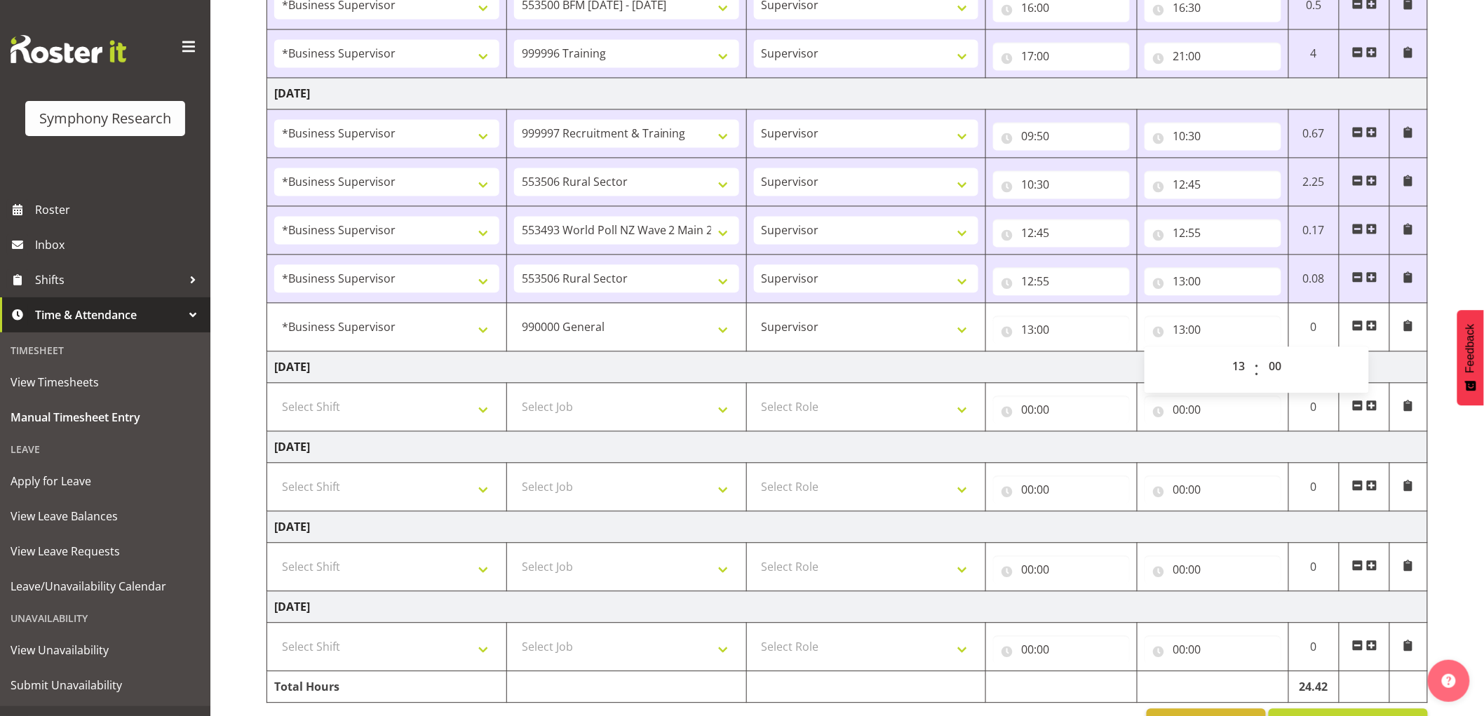
click at [1298, 360] on div "00 01 02 03 04 05 06 07 08 09 10 11 12 13 14 15 16 17 18 19 20 21 22 23 : 00 01…" at bounding box center [1257, 369] width 224 height 35
drag, startPoint x: 1282, startPoint y: 363, endPoint x: 1320, endPoint y: 375, distance: 39.9
click at [1296, 363] on div "00 01 02 03 04 05 06 07 08 09 10 11 12 13 14 15 16 17 18 19 20 21 22 23 : 00 01…" at bounding box center [1257, 369] width 224 height 35
select select "30"
click at [1261, 354] on select "00 01 02 03 04 05 06 07 08 09 10 11 12 13 14 15 16 17 18 19 20 21 22 23 24 25 2…" at bounding box center [1277, 366] width 32 height 28
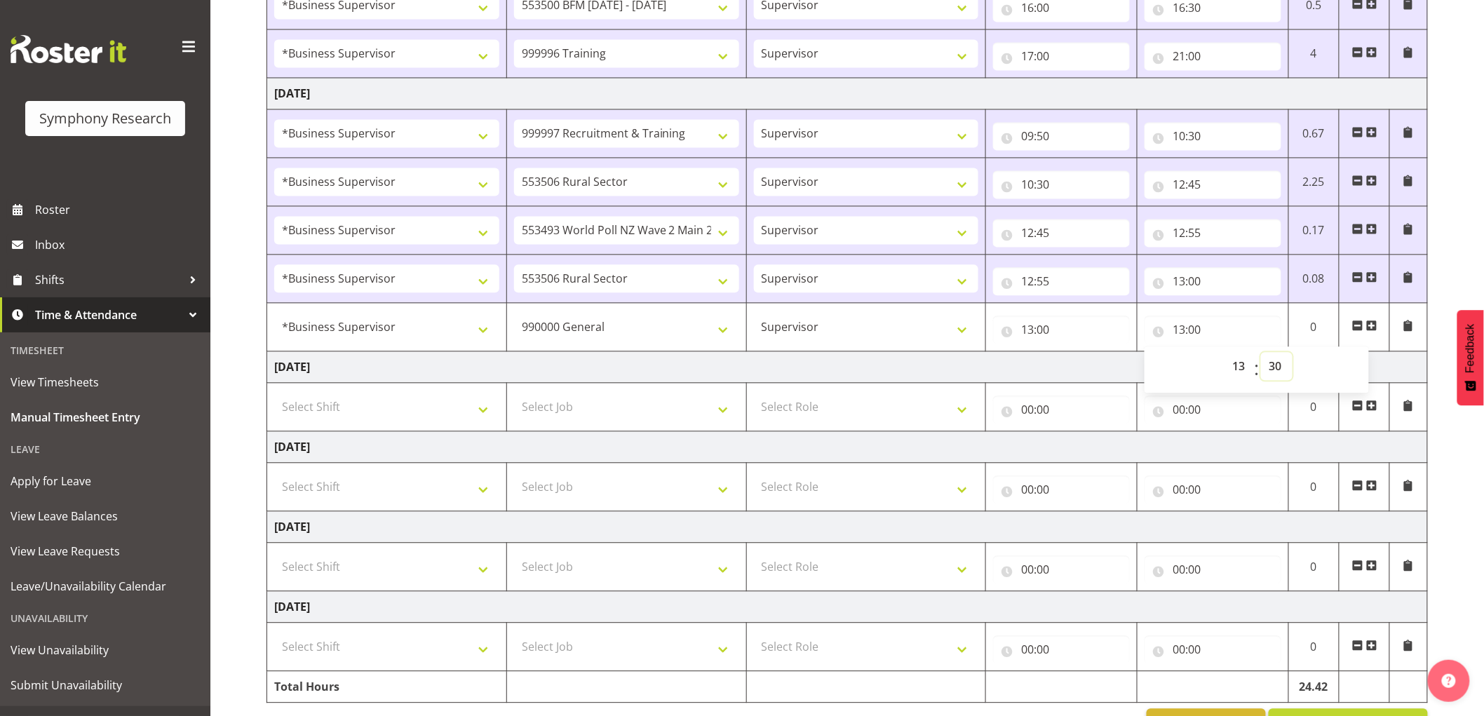
type input "13:30"
click at [1375, 328] on span at bounding box center [1371, 325] width 11 height 11
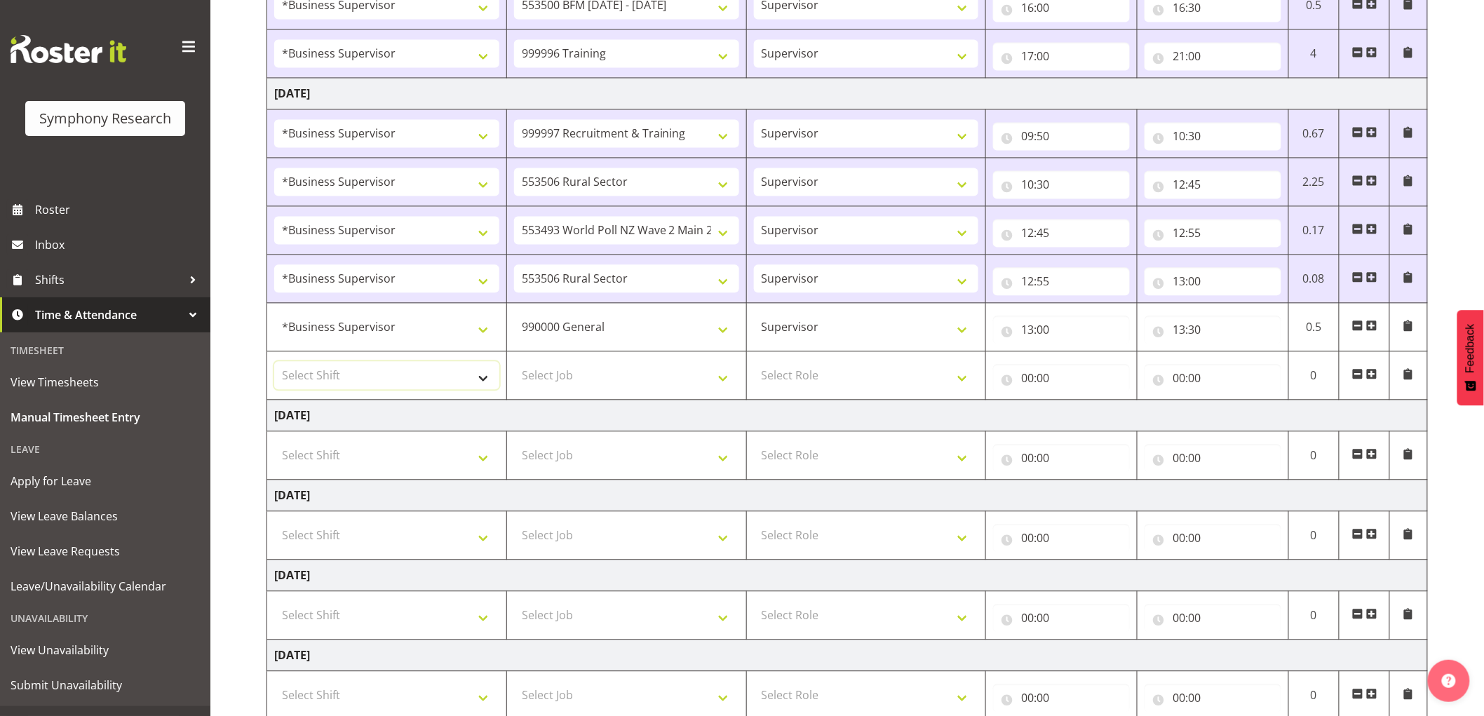
click at [324, 366] on select "Select Shift !!Weekend Residential (Roster IT Shift Label) *Business 9/10am ~ 4…" at bounding box center [386, 375] width 225 height 28
select select "1607"
click at [274, 363] on select "Select Shift !!Weekend Residential (Roster IT Shift Label) *Business 9/10am ~ 4…" at bounding box center [386, 375] width 225 height 28
click at [633, 383] on select "Select Job 550060 IF Admin 553492 World Poll Aus Wave 2 Main 2025 553493 World …" at bounding box center [626, 375] width 225 height 28
select select "10585"
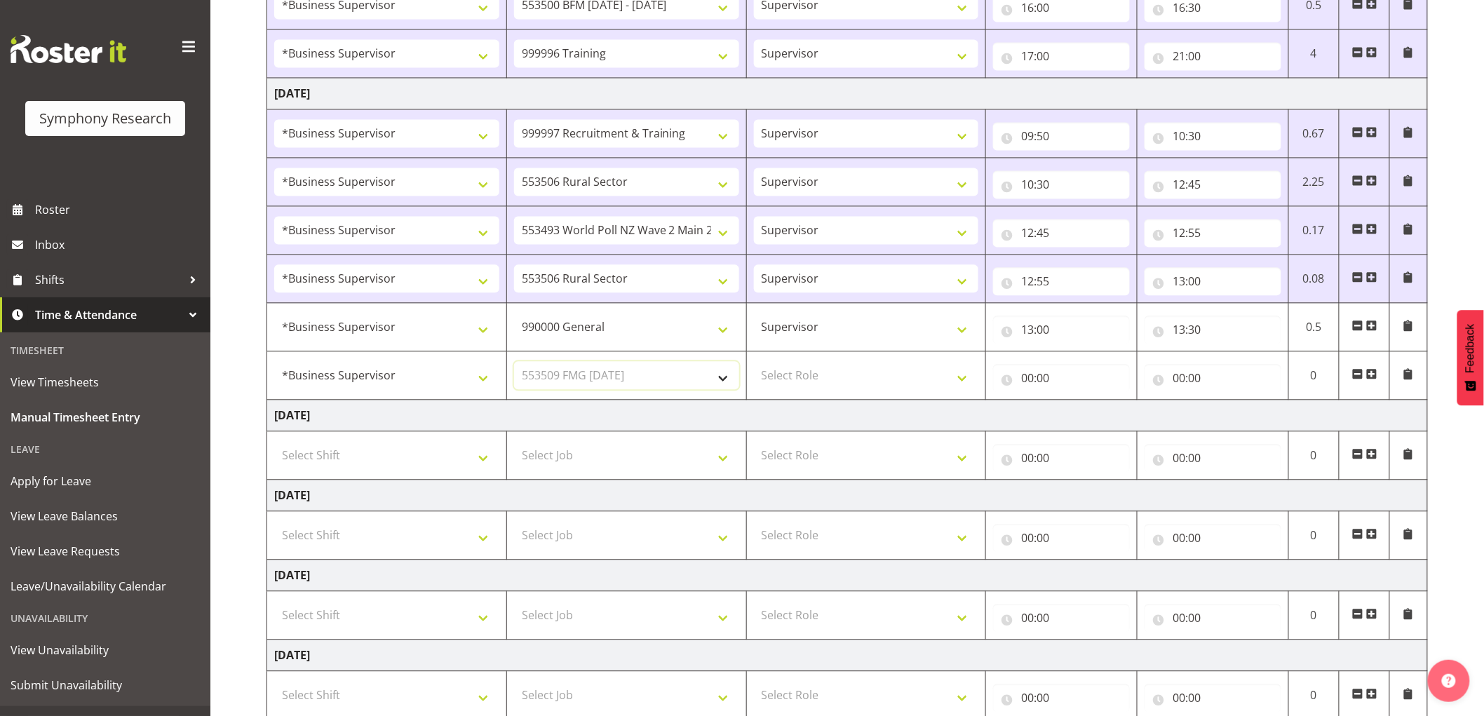
click at [514, 363] on select "Select Job 550060 IF Admin 553492 World Poll Aus Wave 2 Main 2025 553493 World …" at bounding box center [626, 375] width 225 height 28
click at [861, 382] on select "Select Role Supervisor Interviewing Briefing" at bounding box center [866, 375] width 225 height 28
select select "45"
click at [754, 363] on select "Select Role Supervisor Interviewing Briefing" at bounding box center [866, 375] width 225 height 28
click at [1025, 392] on input "00:00" at bounding box center [1061, 378] width 137 height 28
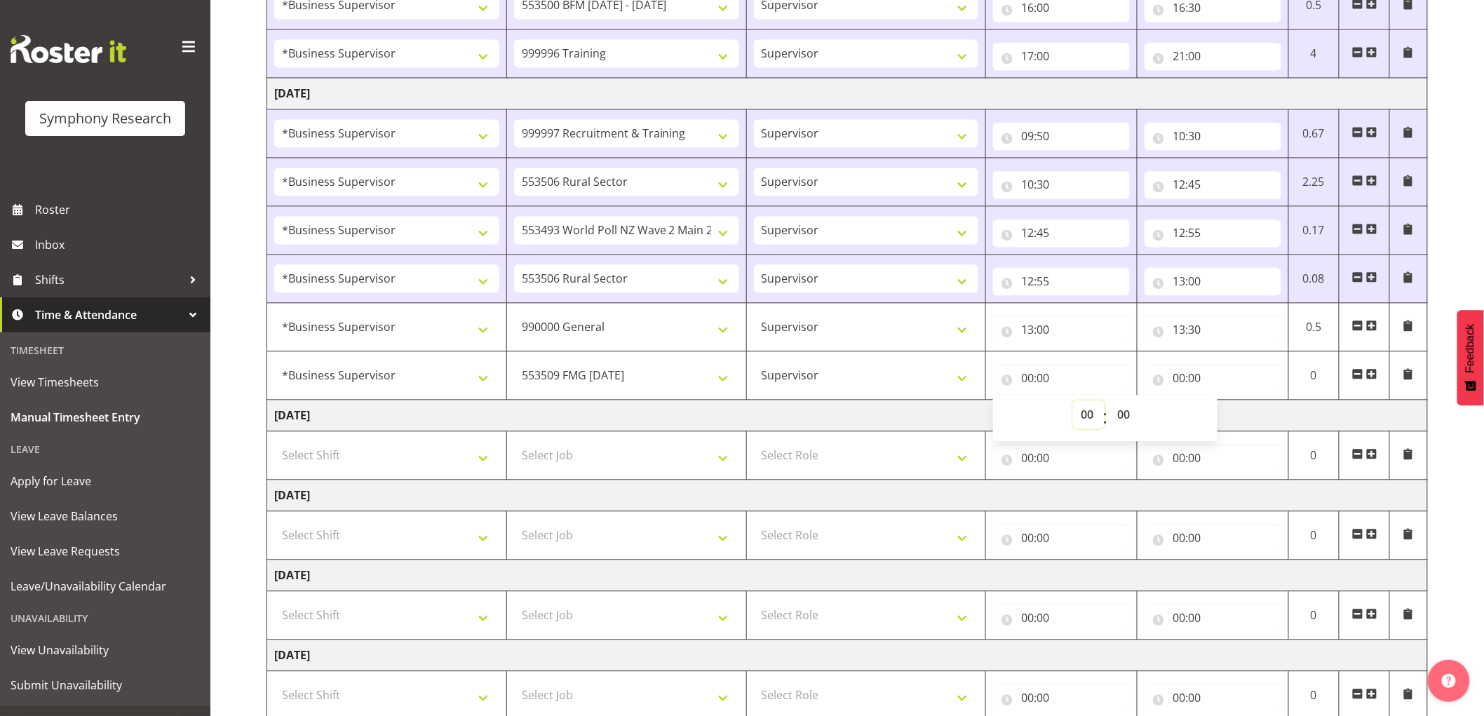
click at [1097, 425] on select "00 01 02 03 04 05 06 07 08 09 10 11 12 13 14 15 16 17 18 19 20 21 22 23" at bounding box center [1089, 415] width 32 height 28
select select "14"
click at [1073, 403] on select "00 01 02 03 04 05 06 07 08 09 10 11 12 13 14 15 16 17 18 19 20 21 22 23" at bounding box center [1089, 415] width 32 height 28
type input "14:00"
drag, startPoint x: 1176, startPoint y: 379, endPoint x: 1183, endPoint y: 390, distance: 13.0
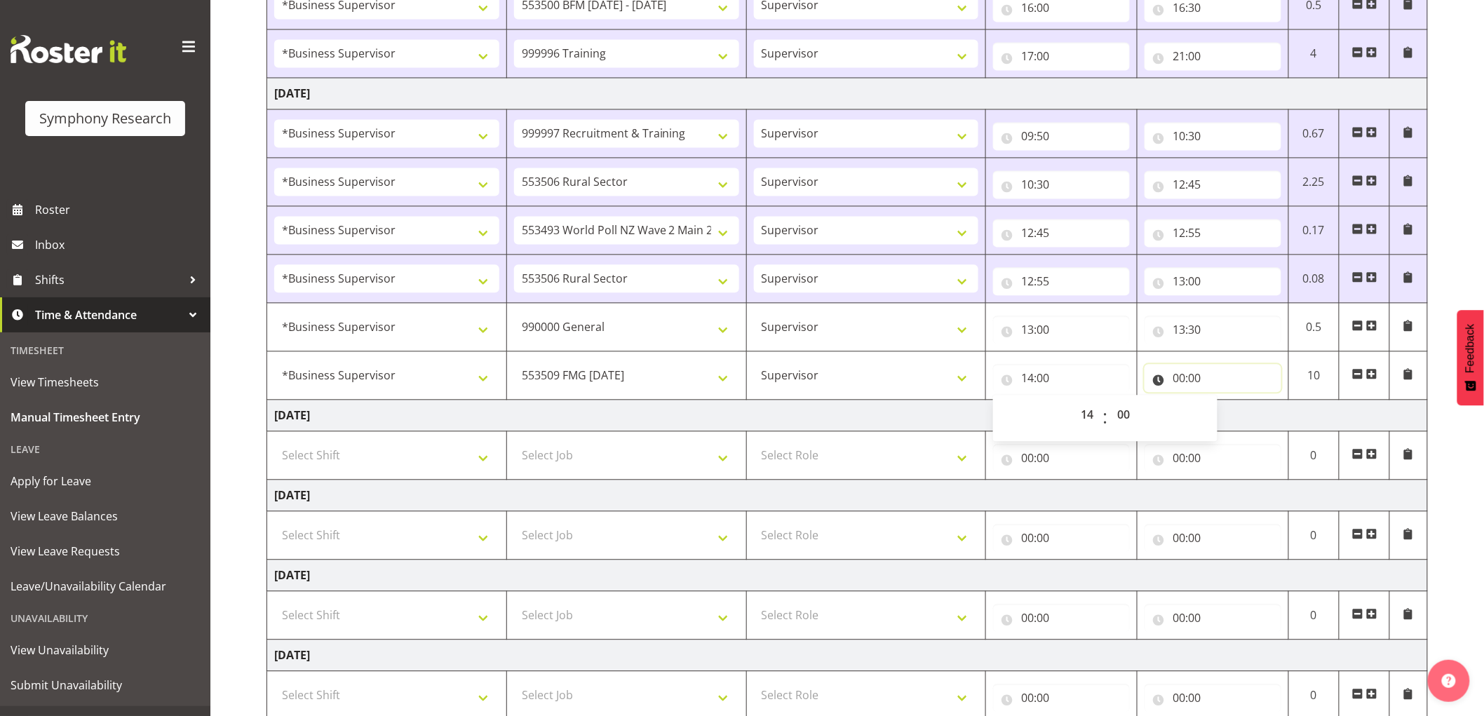
click at [1176, 379] on input "00:00" at bounding box center [1213, 378] width 137 height 28
click at [1247, 417] on select "00 01 02 03 04 05 06 07 08 09 10 11 12 13 14 15 16 17 18 19 20 21 22 23" at bounding box center [1241, 415] width 32 height 28
select select "15"
click at [1225, 403] on select "00 01 02 03 04 05 06 07 08 09 10 11 12 13 14 15 16 17 18 19 20 21 22 23" at bounding box center [1241, 415] width 32 height 28
type input "15:00"
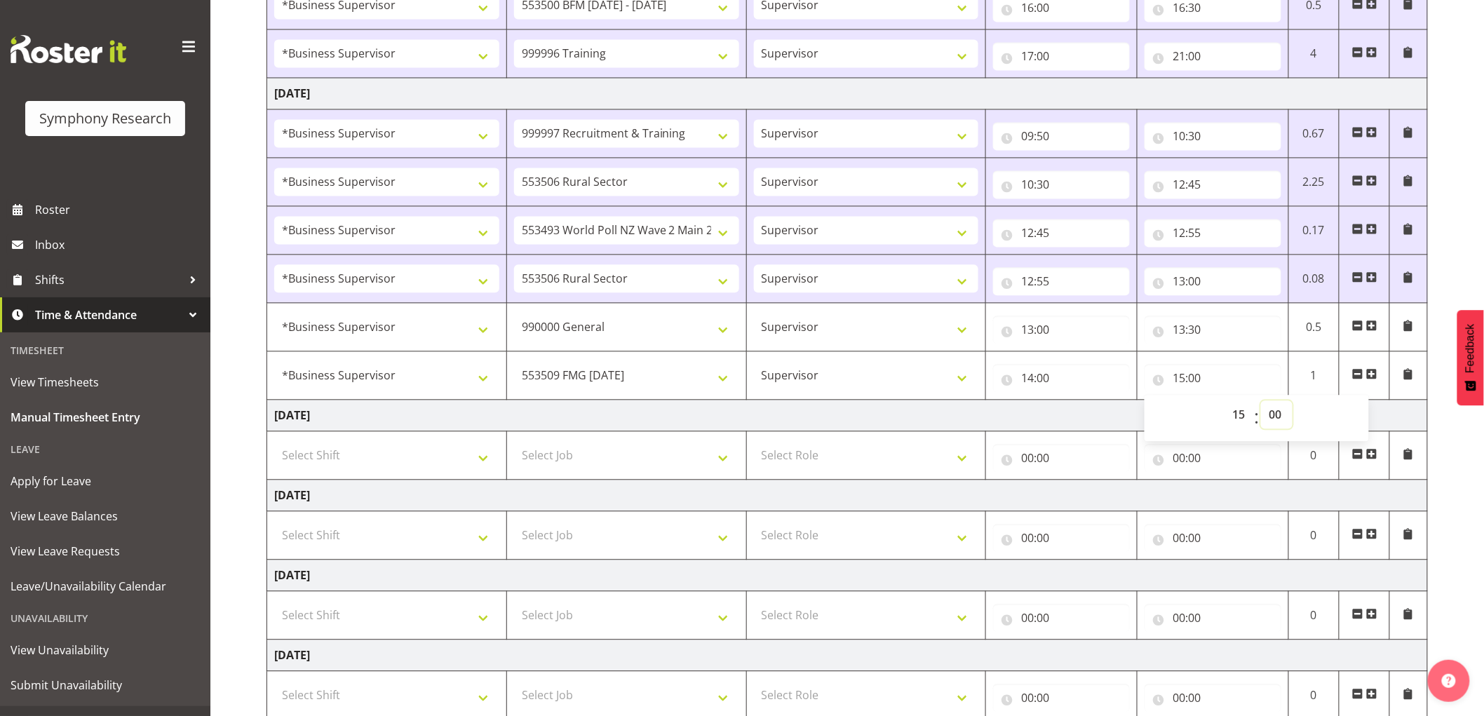
drag, startPoint x: 1277, startPoint y: 422, endPoint x: 1291, endPoint y: 448, distance: 28.6
click at [1279, 425] on select "00 01 02 03 04 05 06 07 08 09 10 11 12 13 14 15 16 17 18 19 20 21 22 23 24 25 2…" at bounding box center [1277, 415] width 32 height 28
select select "30"
click at [1261, 403] on select "00 01 02 03 04 05 06 07 08 09 10 11 12 13 14 15 16 17 18 19 20 21 22 23 24 25 2…" at bounding box center [1277, 415] width 32 height 28
type input "15:30"
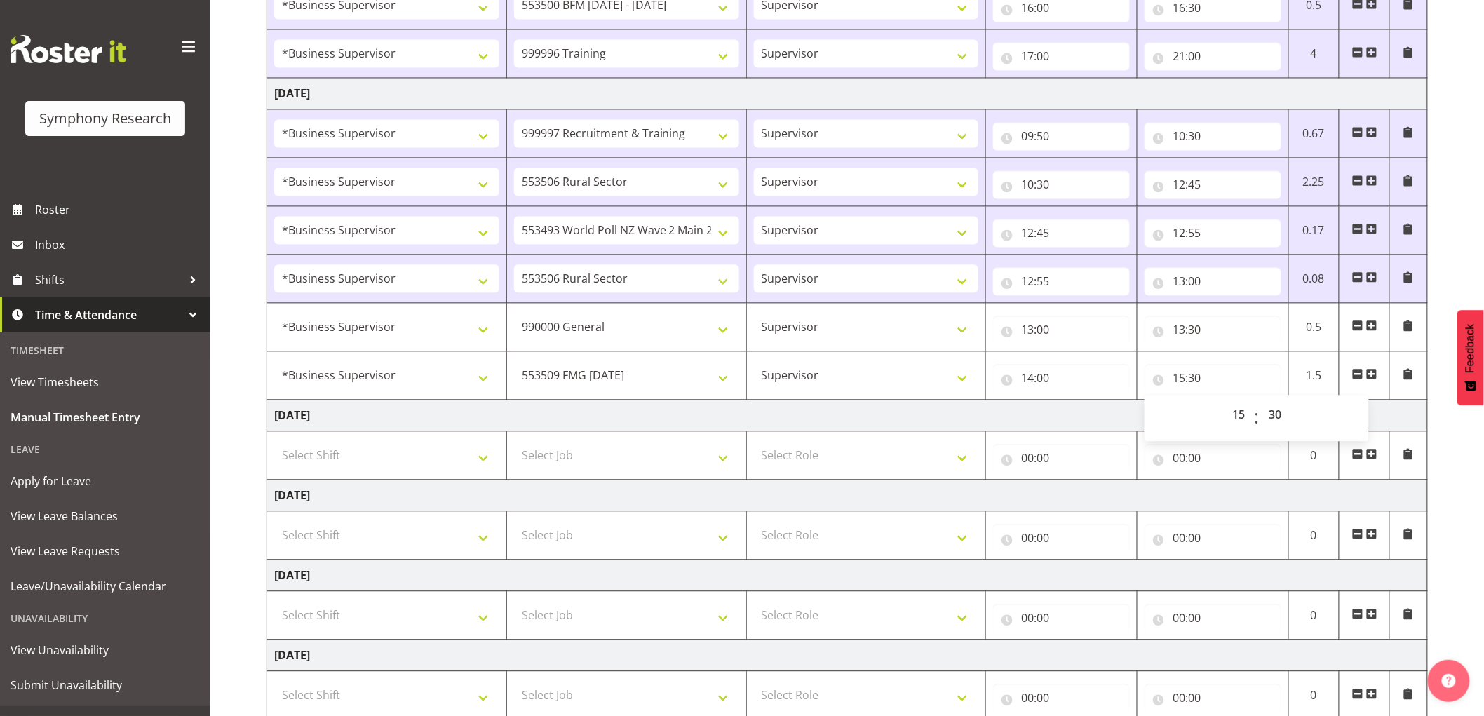
click at [1109, 422] on td "Thursday 11th September 2025" at bounding box center [847, 416] width 1161 height 32
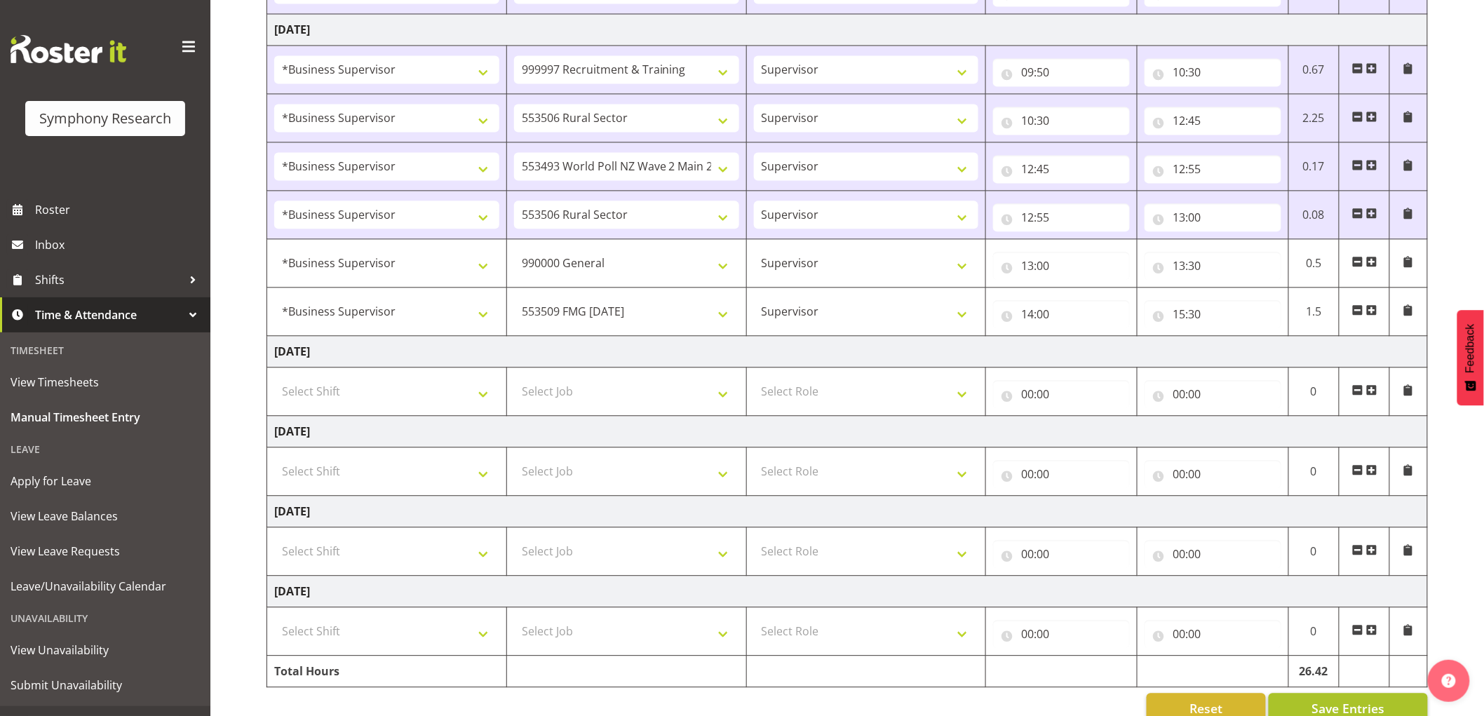
scroll to position [1228, 0]
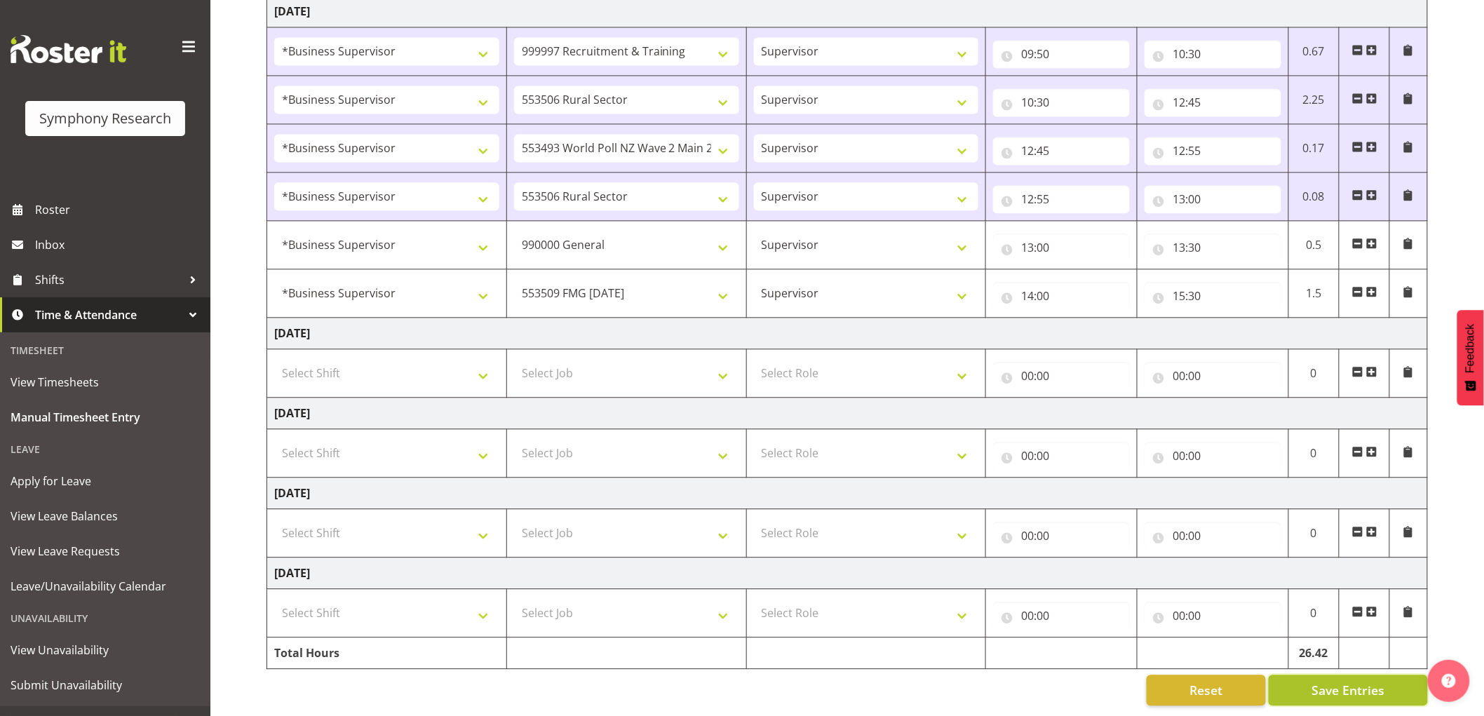
click at [1365, 675] on button "Save Entries" at bounding box center [1348, 690] width 159 height 31
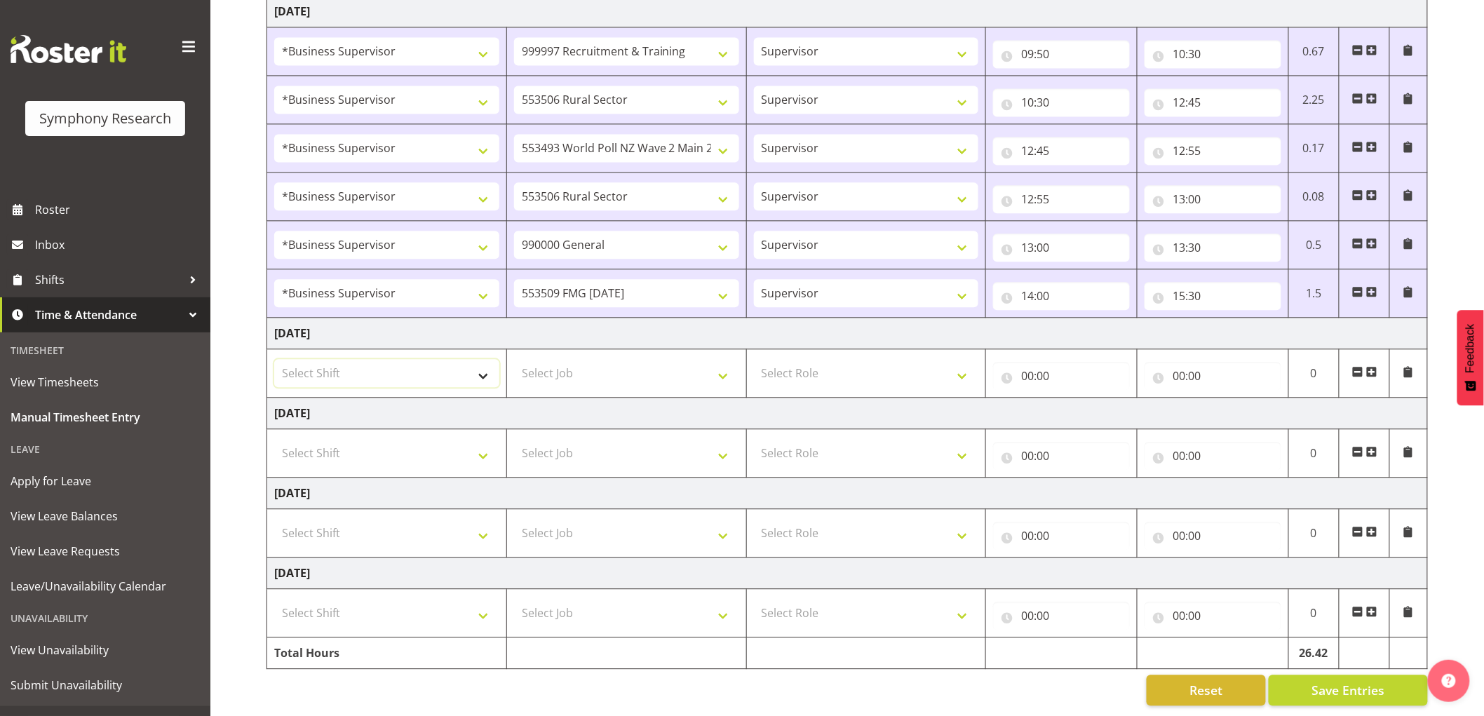
click at [380, 361] on select "Select Shift !!Weekend Residential (Roster IT Shift Label) *Business 9/10am ~ 4…" at bounding box center [386, 373] width 225 height 28
click at [433, 410] on td "Friday 12th September 2025" at bounding box center [847, 414] width 1161 height 32
click at [380, 359] on select "Select Shift !!Weekend Residential (Roster IT Shift Label) *Business 9/10am ~ 4…" at bounding box center [386, 373] width 225 height 28
select select "81298"
click at [274, 359] on select "Select Shift !!Weekend Residential (Roster IT Shift Label) *Business 9/10am ~ 4…" at bounding box center [386, 373] width 225 height 28
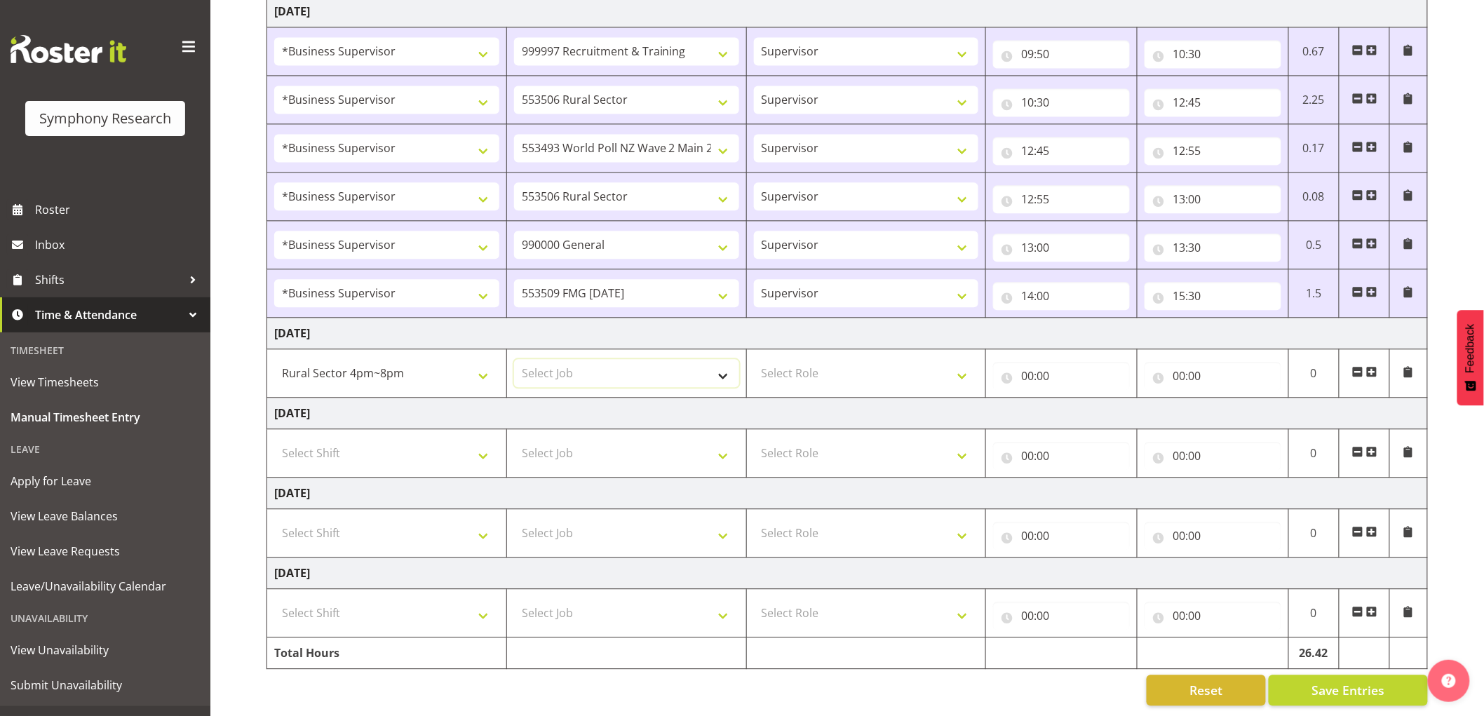
click at [575, 363] on select "Select Job 550060 IF Admin 553492 World Poll Aus Wave 2 Main 2025 553493 World …" at bounding box center [626, 373] width 225 height 28
select select "10587"
click at [514, 359] on select "Select Job 550060 IF Admin 553492 World Poll Aus Wave 2 Main 2025 553493 World …" at bounding box center [626, 373] width 225 height 28
click at [812, 361] on select "Select Role Supervisor Interviewing Briefing" at bounding box center [866, 373] width 225 height 28
select select "47"
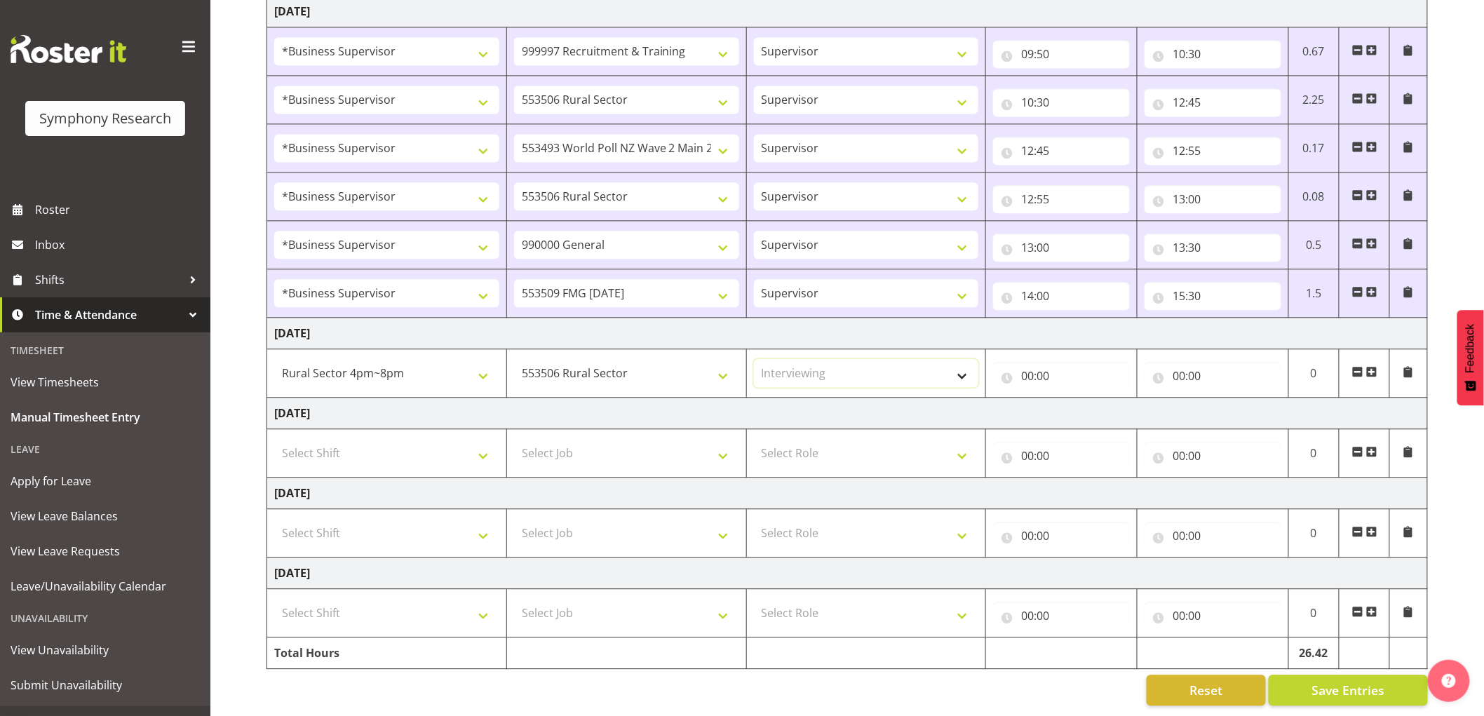
click at [754, 359] on select "Select Role Supervisor Interviewing Briefing" at bounding box center [866, 373] width 225 height 28
click at [1046, 362] on input "00:00" at bounding box center [1061, 376] width 137 height 28
click at [1080, 412] on select "00 01 02 03 04 05 06 07 08 09 10 11 12 13 14 15 16 17 18 19 20 21 22 23" at bounding box center [1089, 412] width 32 height 28
select select "16"
click at [1073, 398] on select "00 01 02 03 04 05 06 07 08 09 10 11 12 13 14 15 16 17 18 19 20 21 22 23" at bounding box center [1089, 412] width 32 height 28
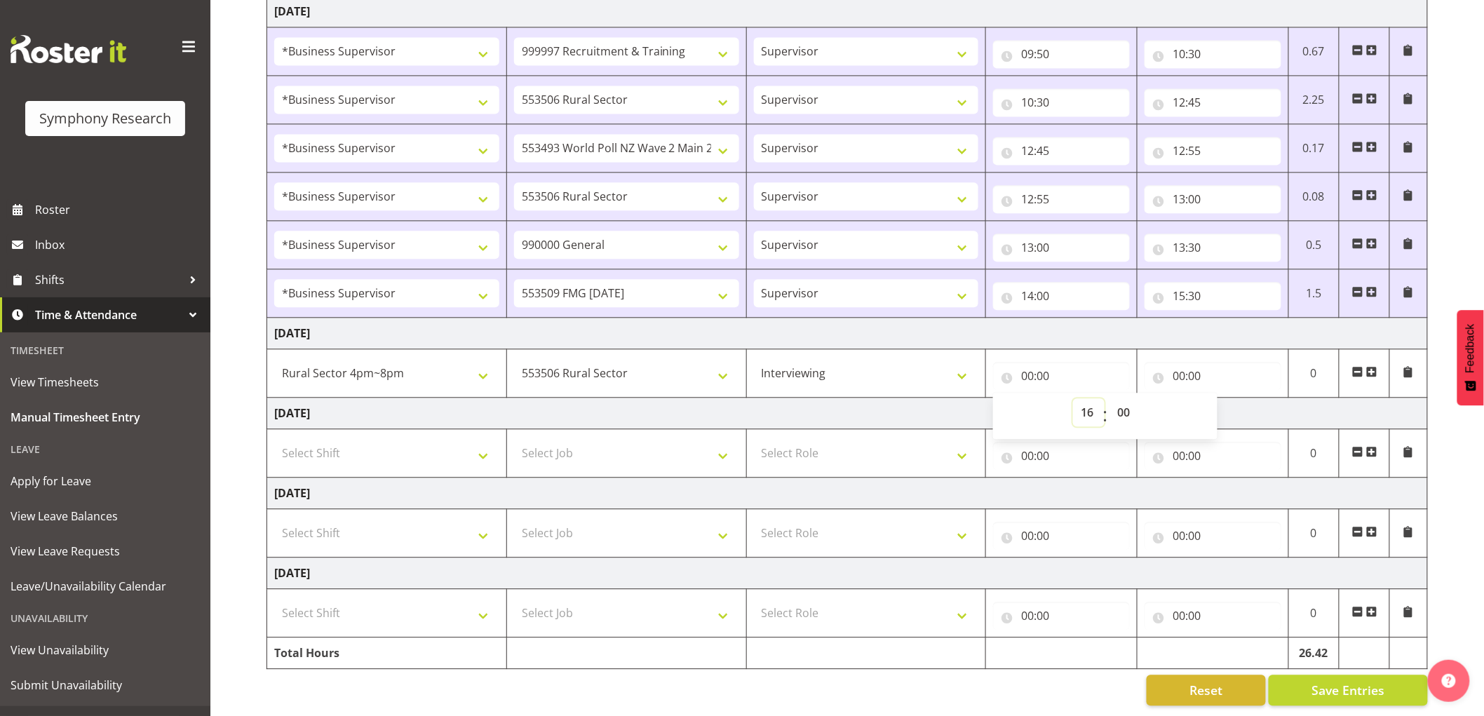
type input "16:00"
click at [1187, 365] on input "00:00" at bounding box center [1213, 376] width 137 height 28
click at [1236, 405] on select "00 01 02 03 04 05 06 07 08 09 10 11 12 13 14 15 16 17 18 19 20 21 22 23" at bounding box center [1241, 412] width 32 height 28
select select "20"
click at [1225, 398] on select "00 01 02 03 04 05 06 07 08 09 10 11 12 13 14 15 16 17 18 19 20 21 22 23" at bounding box center [1241, 412] width 32 height 28
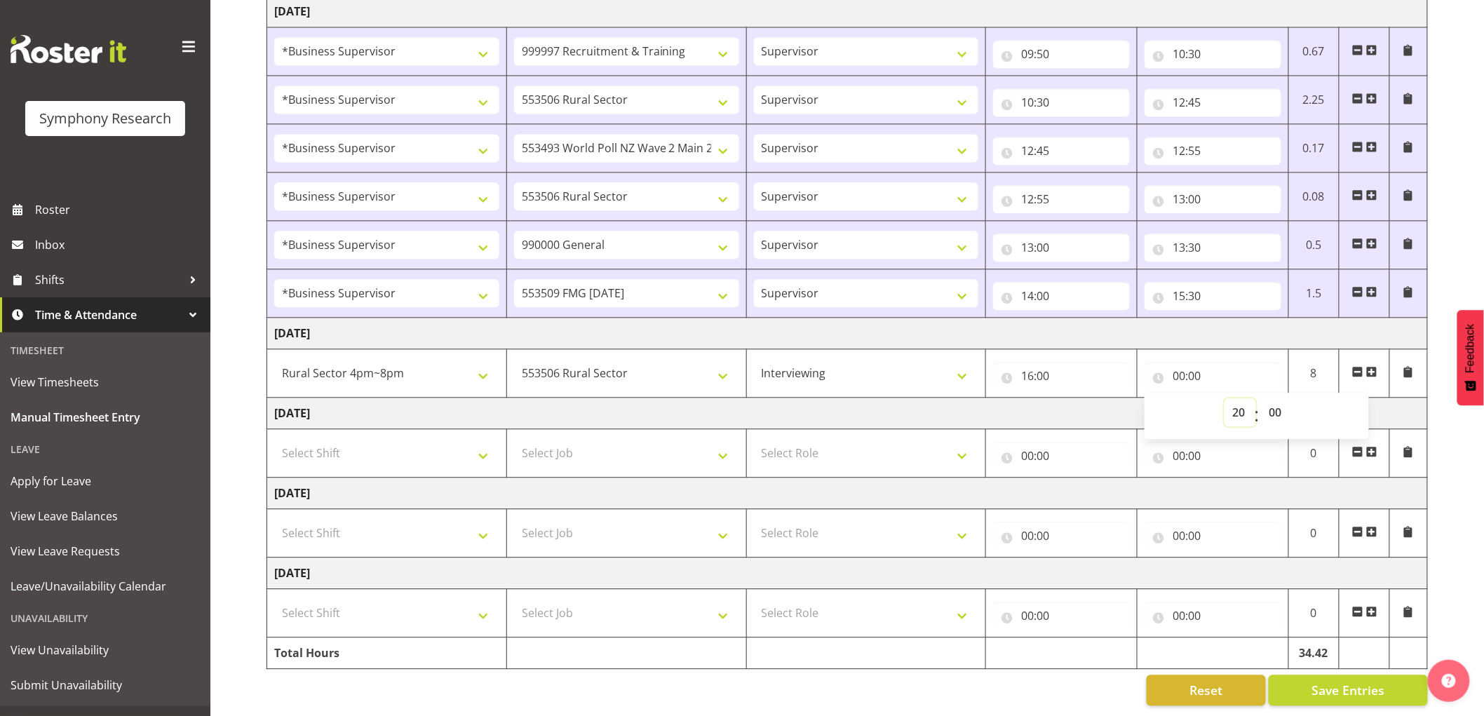
type input "20:00"
click at [1035, 400] on td "Friday 12th September 2025" at bounding box center [847, 414] width 1161 height 32
drag, startPoint x: 1450, startPoint y: 594, endPoint x: 1440, endPoint y: 604, distance: 13.9
click at [1361, 681] on span "Save Entries" at bounding box center [1348, 690] width 73 height 18
